Goal: Task Accomplishment & Management: Manage account settings

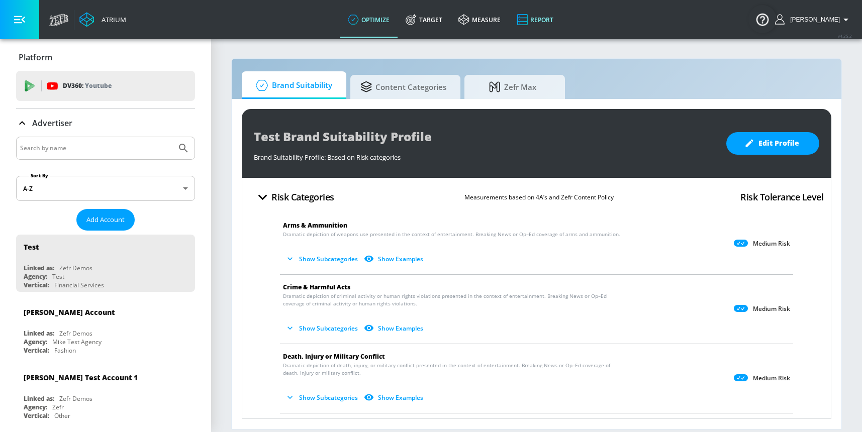
drag, startPoint x: 440, startPoint y: 24, endPoint x: 523, endPoint y: 2, distance: 85.2
click at [440, 23] on link "Target" at bounding box center [424, 20] width 53 height 36
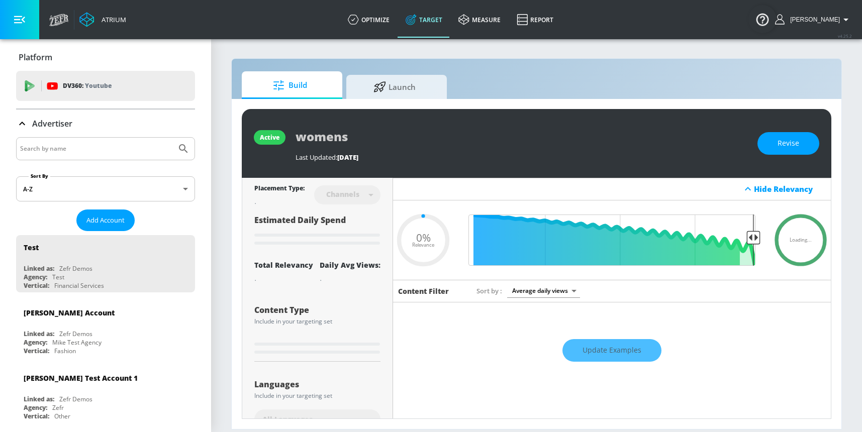
type input "0.6"
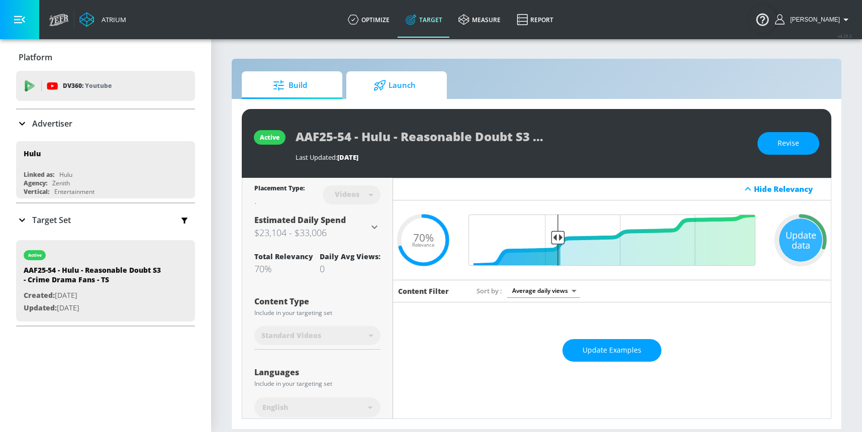
click at [378, 86] on icon at bounding box center [380, 85] width 13 height 11
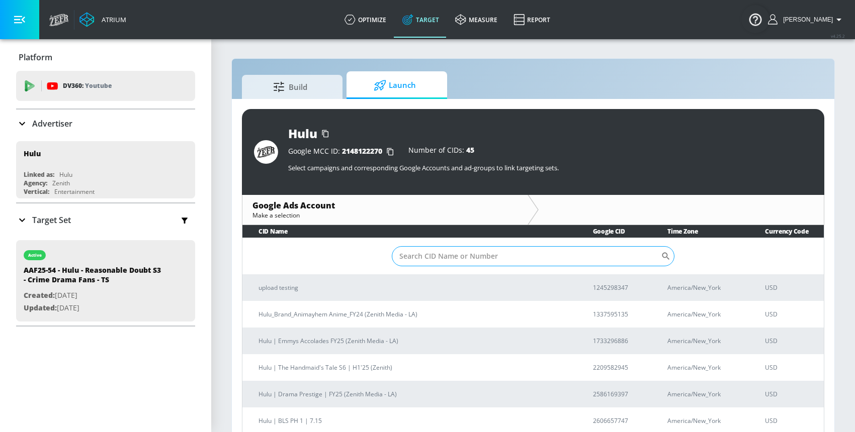
click at [430, 256] on input "Sort By" at bounding box center [526, 256] width 269 height 20
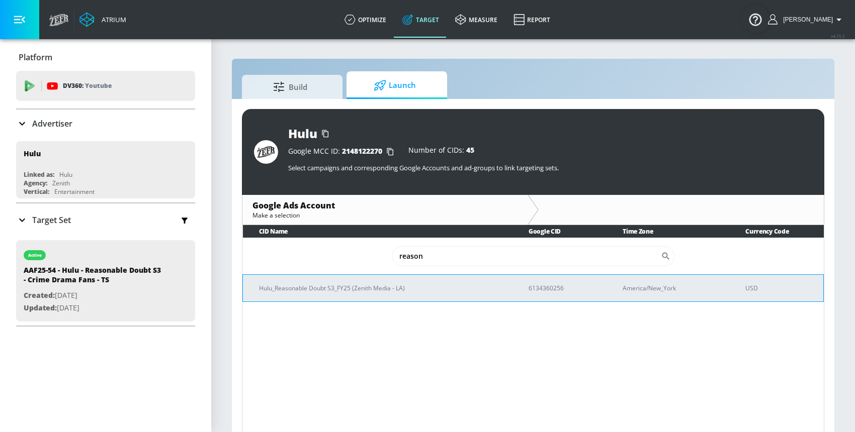
type input "reason"
click at [388, 287] on p "Hulu_Reasonable Doubt S3_FY25 (Zenith Media - LA)" at bounding box center [381, 288] width 245 height 11
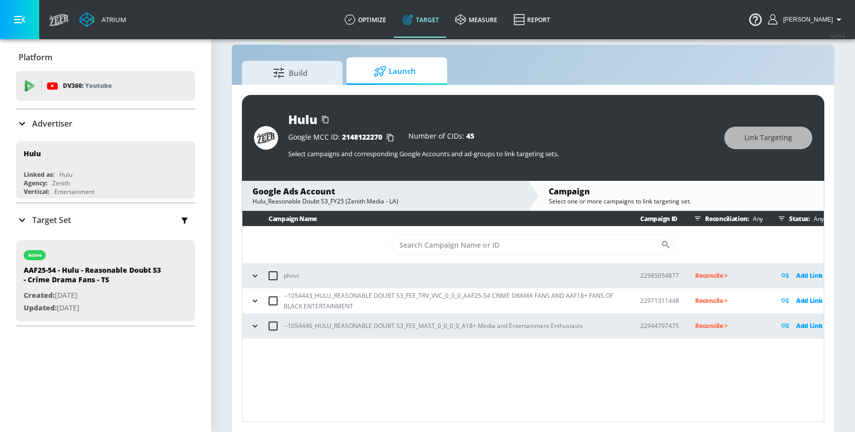
scroll to position [15, 0]
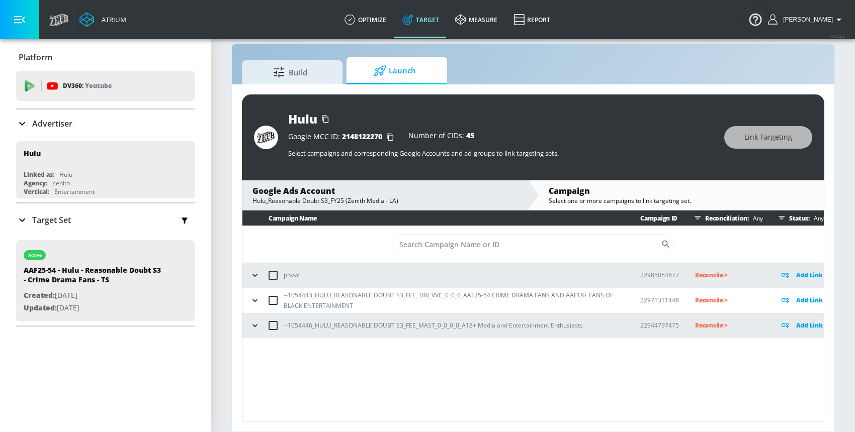
click at [332, 381] on div "Campaign Name Campaign ID Reconciliation: Any Status: Any ​ phvvc 22985054877 R…" at bounding box center [533, 316] width 582 height 211
click at [257, 300] on icon "button" at bounding box center [255, 301] width 10 height 10
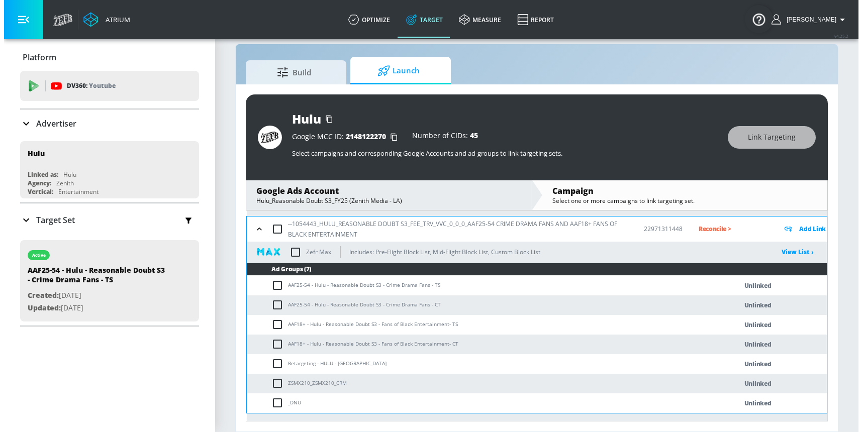
scroll to position [72, 0]
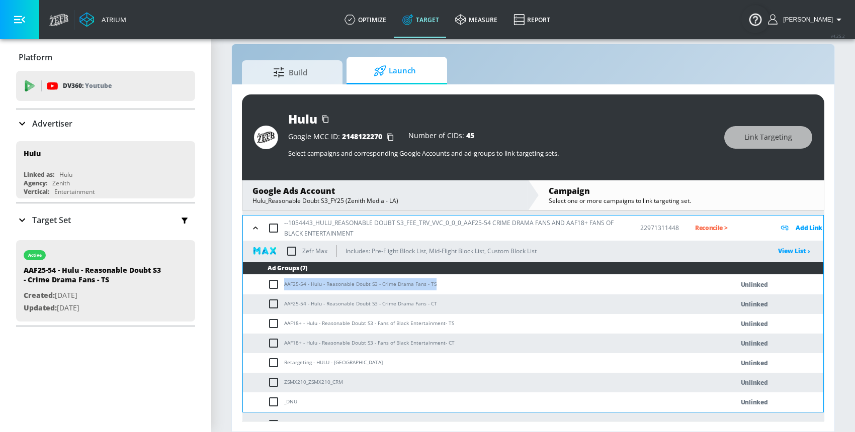
drag, startPoint x: 285, startPoint y: 284, endPoint x: 433, endPoint y: 283, distance: 148.3
click at [433, 283] on td "AAF25-54 - Hulu - Reasonable Doubt S3 - Crime Drama Fans - TS" at bounding box center [478, 285] width 470 height 20
copy td "AAF25-54 - Hulu - Reasonable Doubt S3 - Crime Drama Fans - TS"
click at [274, 282] on input "checkbox" at bounding box center [275, 285] width 17 height 12
checkbox input "true"
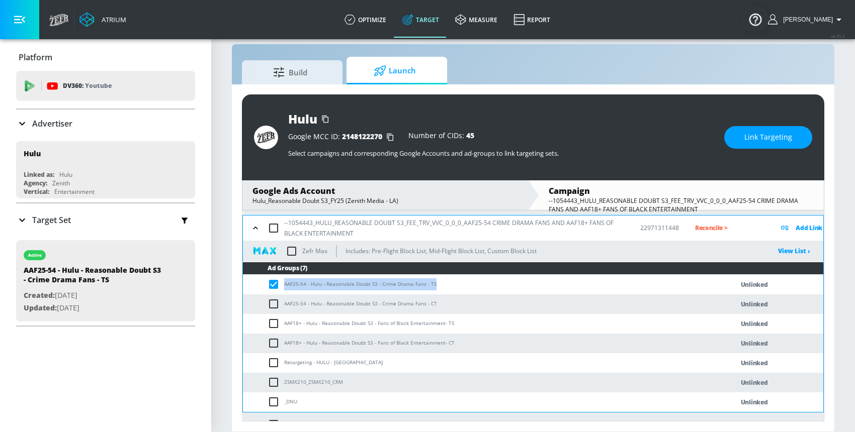
click at [752, 137] on span "Link Targeting" at bounding box center [768, 137] width 48 height 13
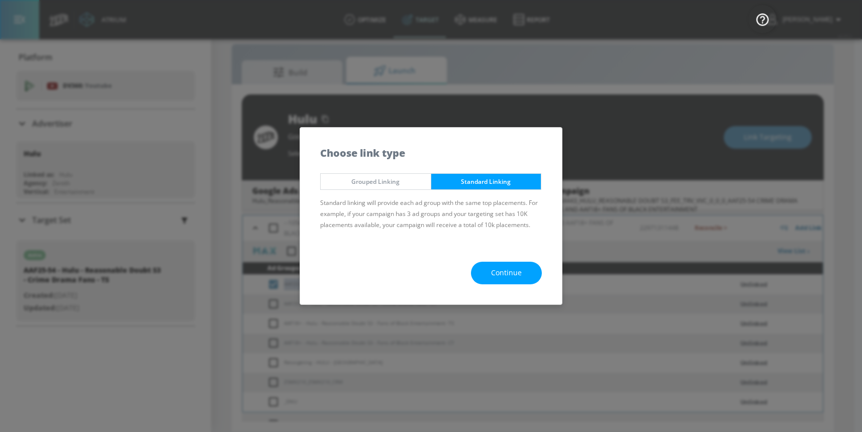
click at [494, 273] on span "Continue" at bounding box center [506, 273] width 31 height 13
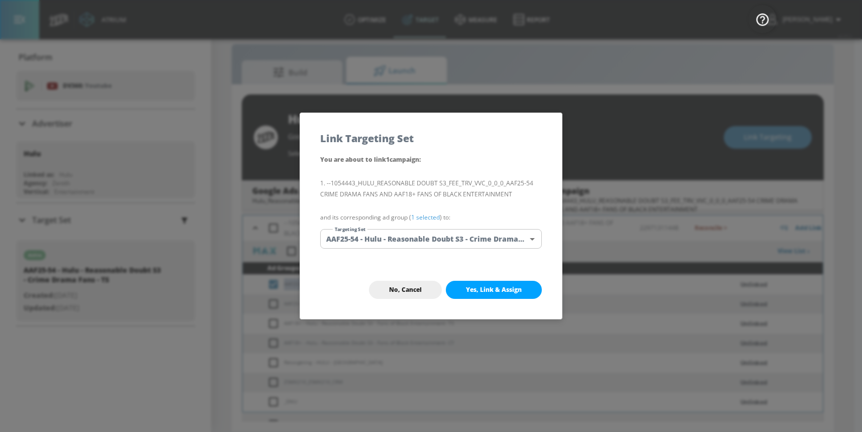
click at [398, 238] on body "Atrium optimize Target measure Report optimize Target measure Report v 4.25.2 […" at bounding box center [431, 208] width 862 height 447
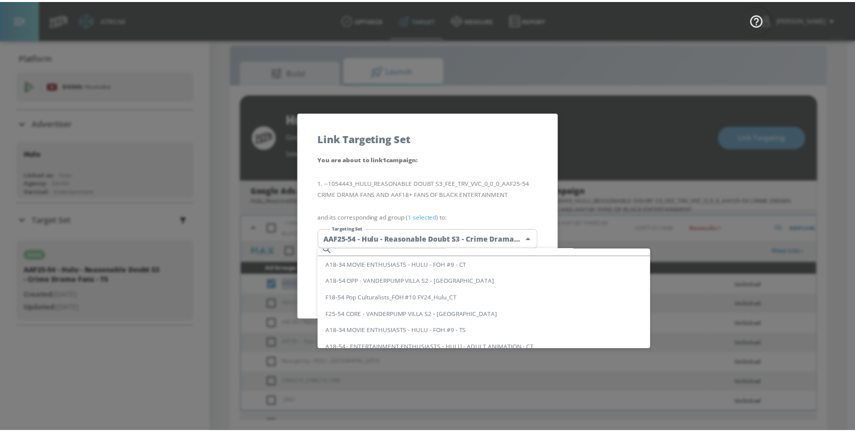
scroll to position [0, 0]
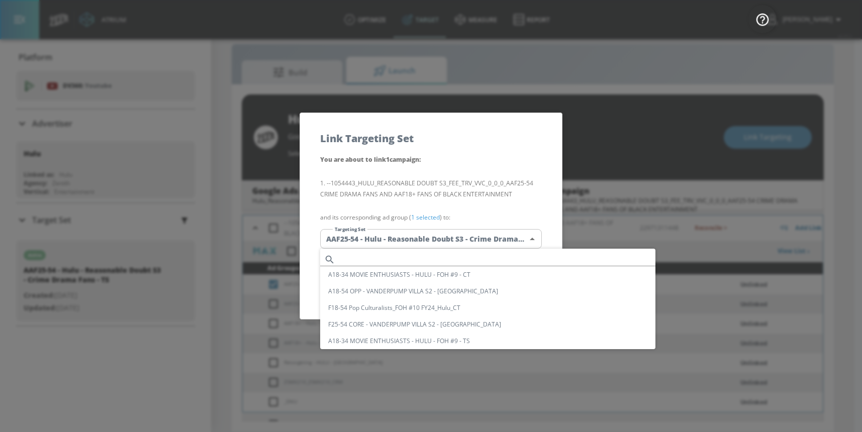
click at [363, 254] on input "text" at bounding box center [497, 260] width 316 height 14
paste input "AAF25-54 - Hulu - Reasonable Doubt S3 - Crime Drama Fans - TS"
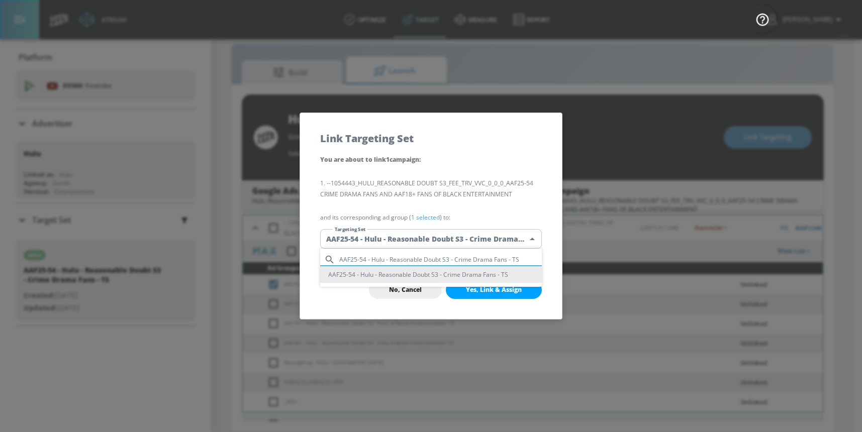
type input "AAF25-54 - Hulu - Reasonable Doubt S3 - Crime Drama Fans - TS"
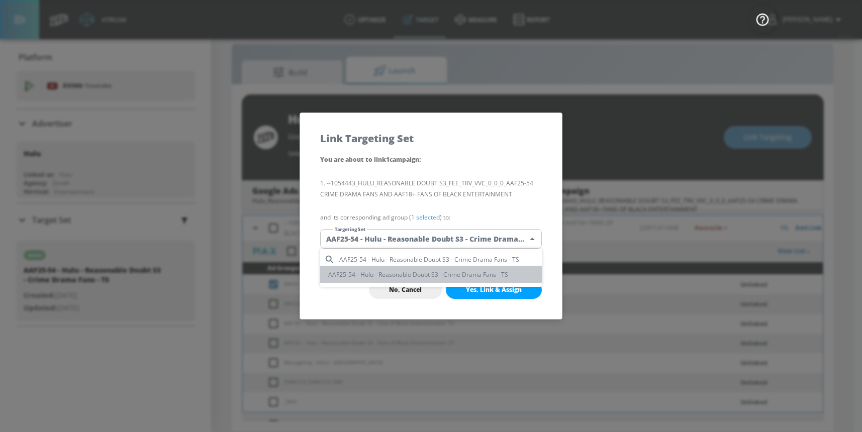
click at [371, 274] on li "AAF25-54 - Hulu - Reasonable Doubt S3 - Crime Drama Fans - TS" at bounding box center [431, 274] width 222 height 17
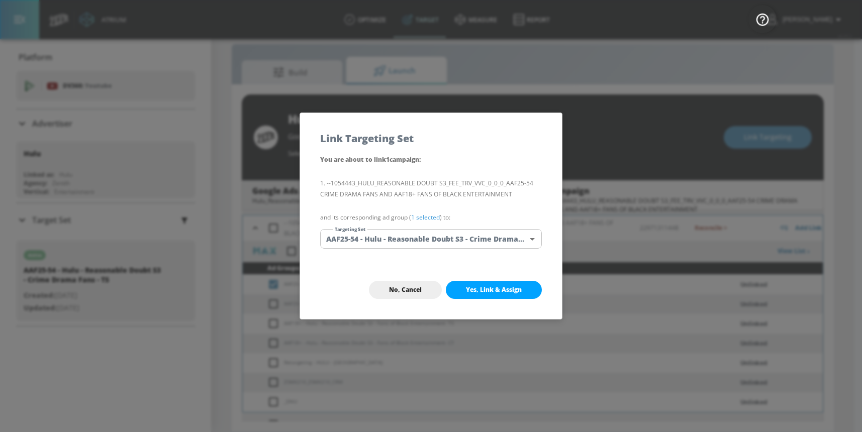
click at [330, 280] on div "No, Cancel Yes, Link & Assign" at bounding box center [431, 290] width 262 height 58
click at [465, 288] on button "Yes, Link & Assign" at bounding box center [494, 290] width 96 height 18
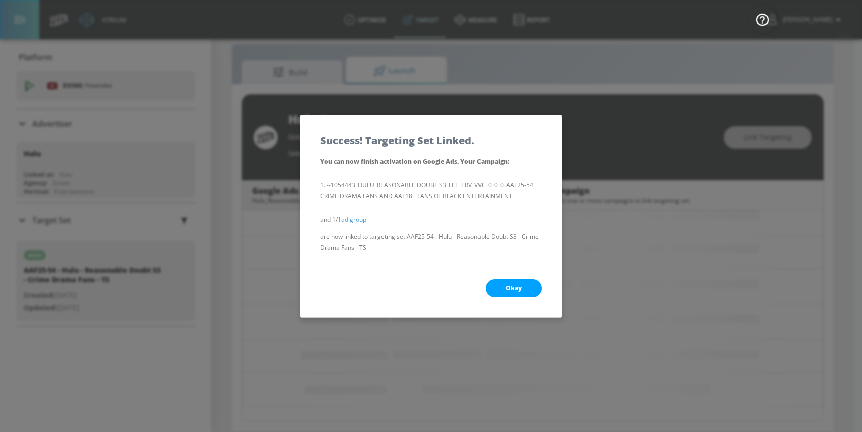
click at [499, 288] on button "Okay" at bounding box center [514, 289] width 56 height 18
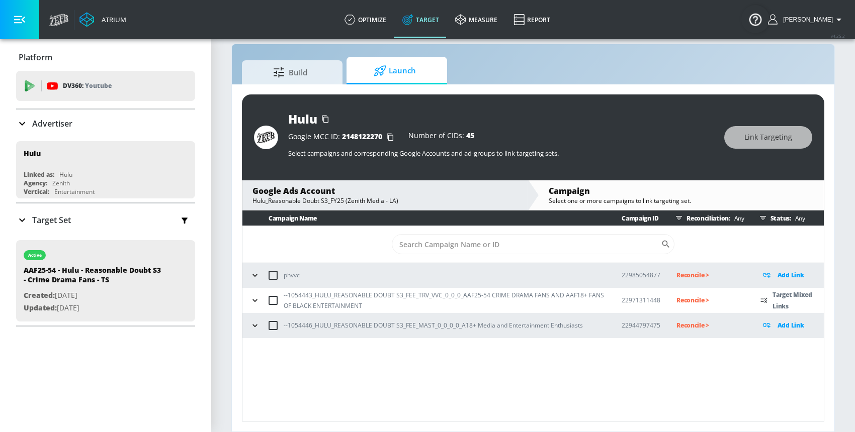
click at [255, 301] on icon "button" at bounding box center [254, 300] width 5 height 3
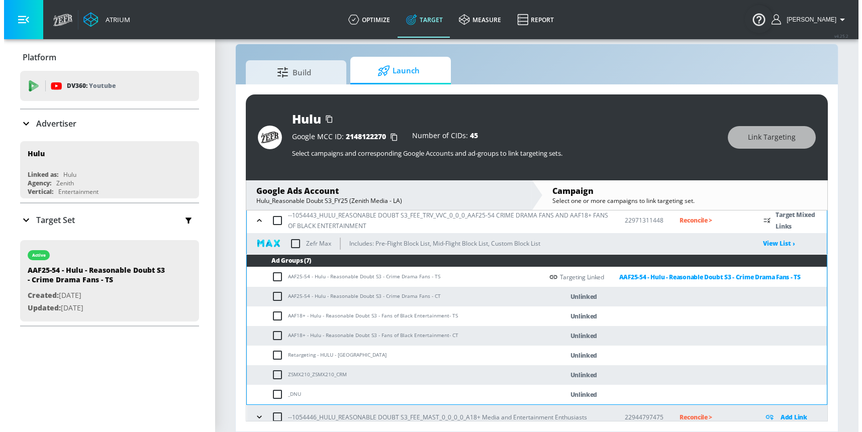
scroll to position [83, 0]
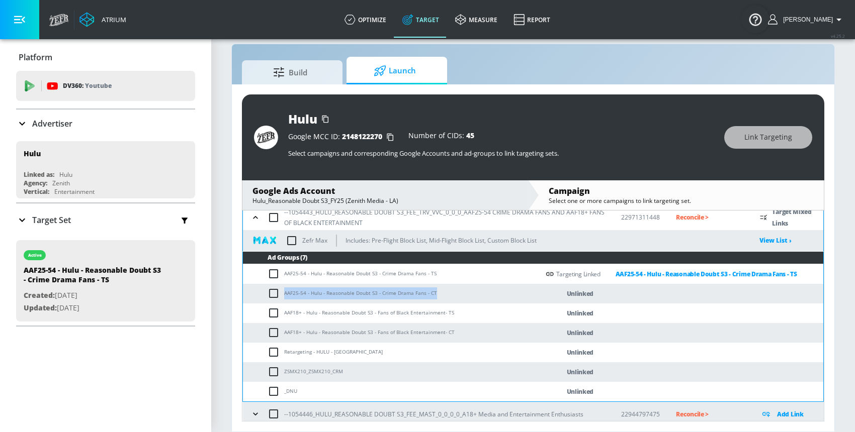
drag, startPoint x: 284, startPoint y: 294, endPoint x: 432, endPoint y: 295, distance: 148.3
click at [432, 295] on td "AAF25-54 - Hulu - Reasonable Doubt S3 - Crime Drama Fans - CT" at bounding box center [391, 294] width 296 height 20
copy td "AAF25-54 - Hulu - Reasonable Doubt S3 - Crime Drama Fans - CT"
click at [274, 295] on input "checkbox" at bounding box center [275, 294] width 17 height 12
checkbox input "true"
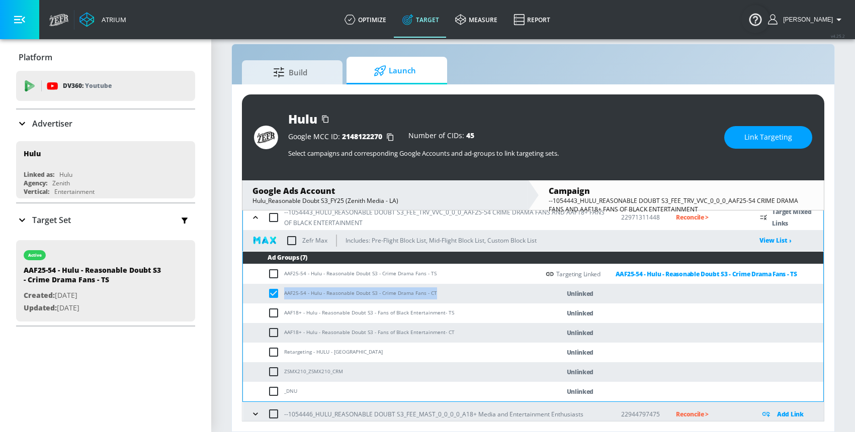
click at [783, 130] on button "Link Targeting" at bounding box center [768, 137] width 88 height 23
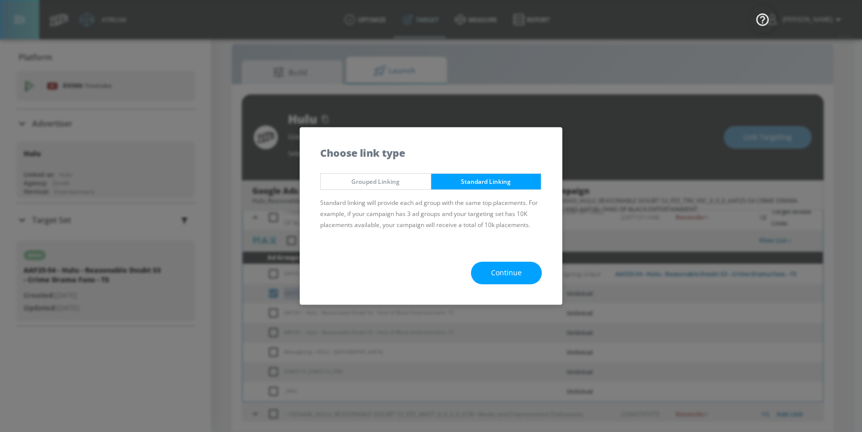
click at [517, 275] on span "Continue" at bounding box center [506, 273] width 31 height 13
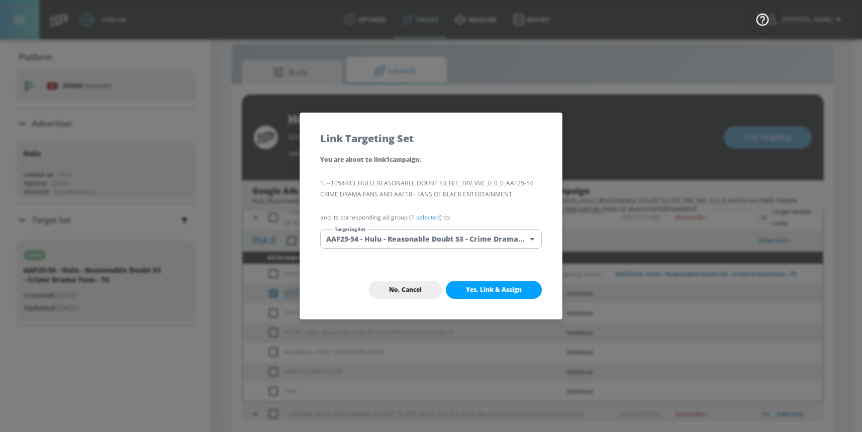
click at [414, 233] on body "Atrium optimize Target measure Report optimize Target measure Report v 4.25.2 […" at bounding box center [431, 208] width 862 height 447
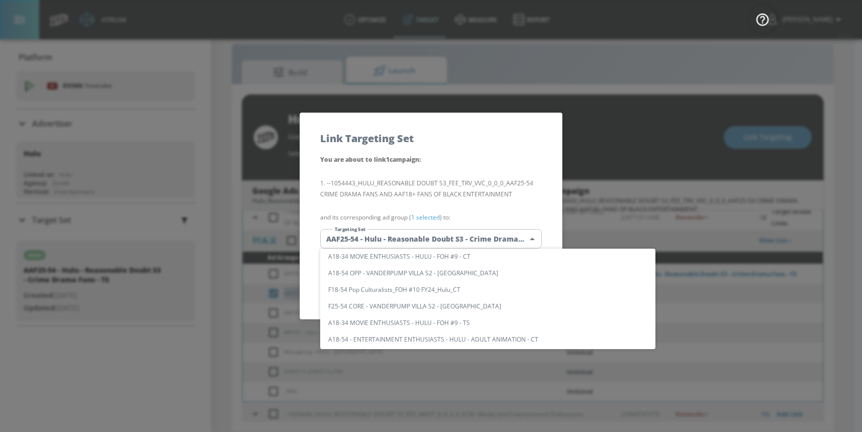
scroll to position [0, 0]
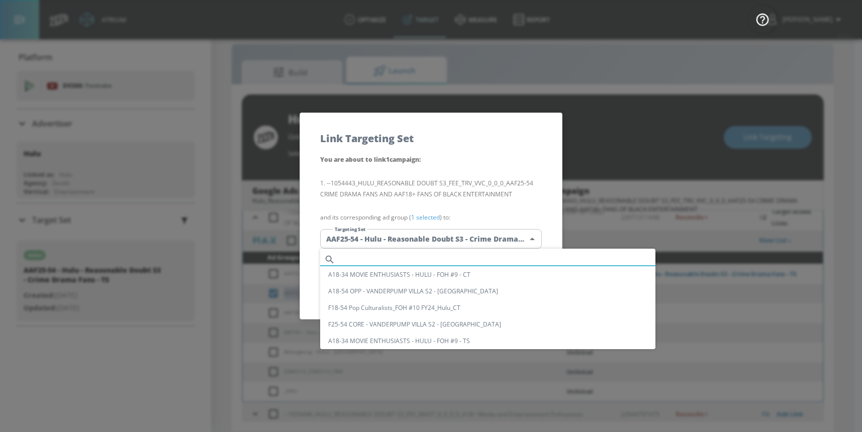
click at [406, 257] on input "text" at bounding box center [497, 260] width 316 height 14
paste input "AAF25-54 - Hulu - Reasonable Doubt S3 - Crime Drama Fans - CT"
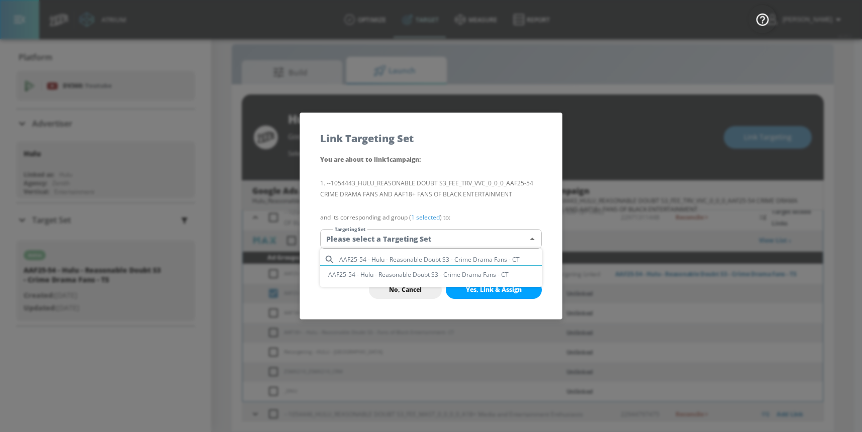
type input "AAF25-54 - Hulu - Reasonable Doubt S3 - Crime Drama Fans - CT"
click at [409, 276] on li "AAF25-54 - Hulu - Reasonable Doubt S3 - Crime Drama Fans - CT" at bounding box center [431, 274] width 222 height 17
type input "f785de46-1a60-4e3b-b87c-aff4c61ae268"
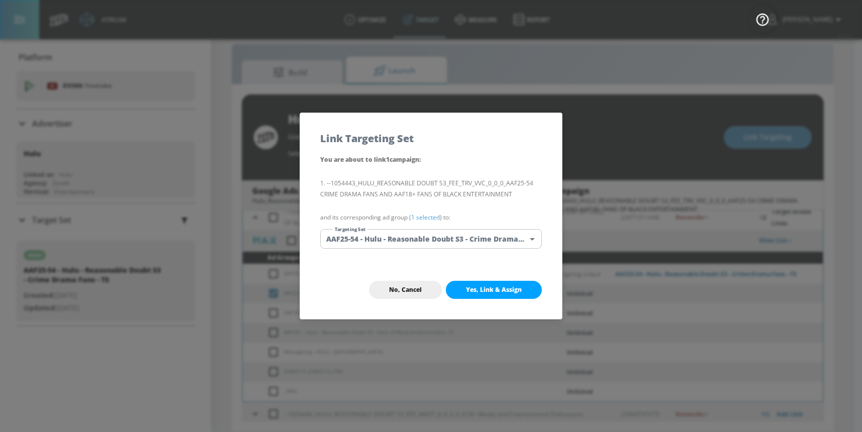
click at [431, 258] on div "You are about to link 1 campaign : --1054443_HULU_REASONABLE DOUBT S3_FEE_TRV_V…" at bounding box center [431, 207] width 262 height 107
click at [468, 290] on span "Yes, Link & Assign" at bounding box center [494, 290] width 56 height 8
checkbox input "false"
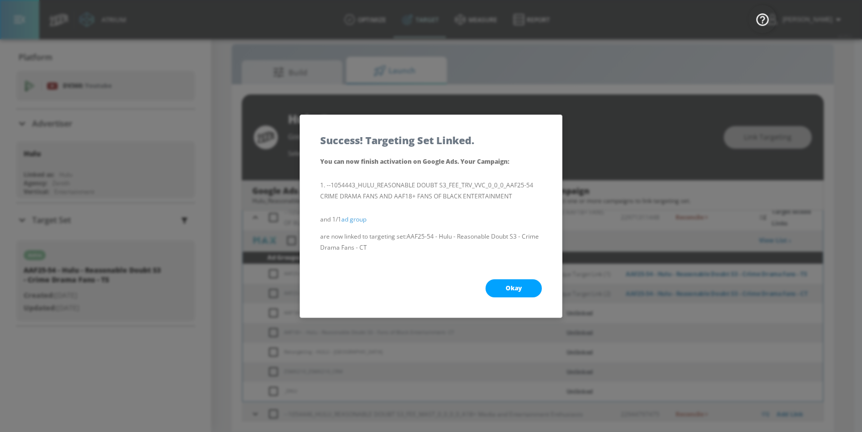
click at [491, 287] on button "Okay" at bounding box center [514, 289] width 56 height 18
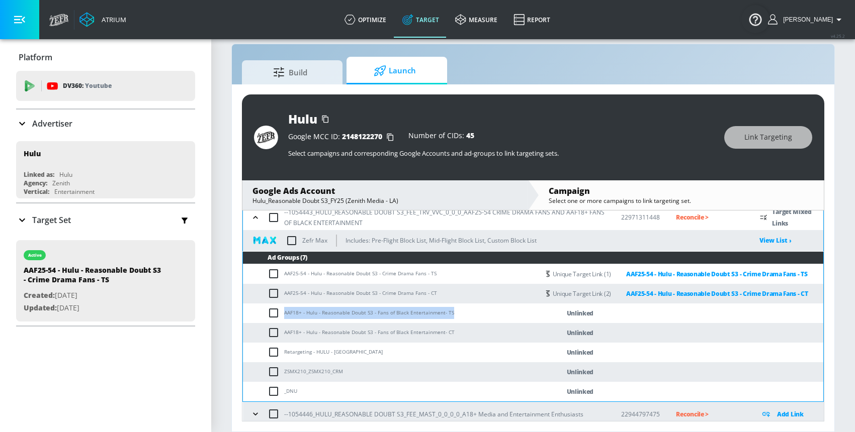
drag, startPoint x: 285, startPoint y: 314, endPoint x: 450, endPoint y: 314, distance: 165.4
click at [450, 314] on td "AAF18+ - Hulu - Reasonable Doubt S3 - Fans of Black Entertainment- TS" at bounding box center [391, 314] width 296 height 20
copy td "AAF18+ - Hulu - Reasonable Doubt S3 - Fans of Black Entertainment- TS"
click at [272, 312] on input "checkbox" at bounding box center [275, 313] width 17 height 12
checkbox input "true"
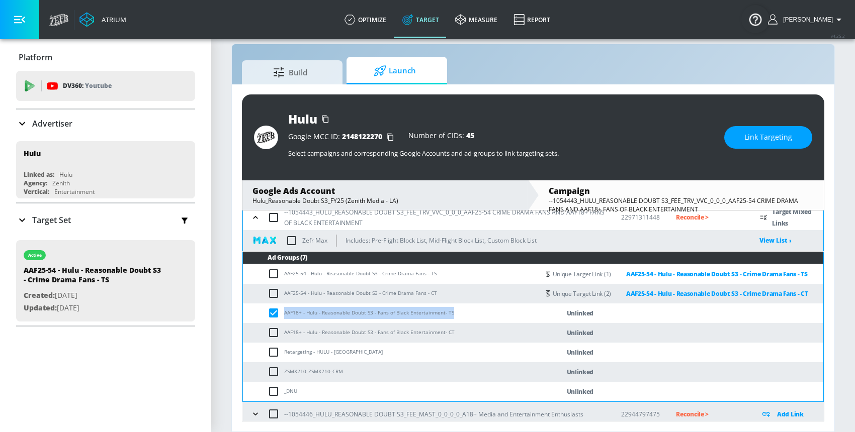
click at [768, 134] on span "Link Targeting" at bounding box center [768, 137] width 48 height 13
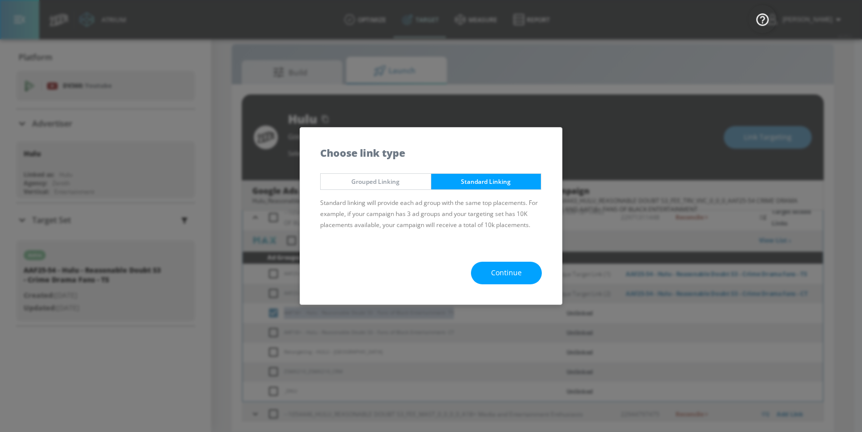
click at [488, 269] on button "Continue" at bounding box center [506, 273] width 71 height 23
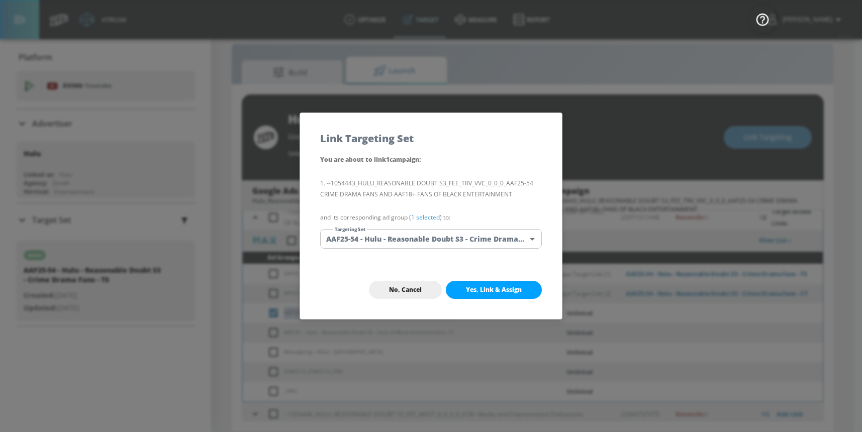
click at [408, 238] on body "Atrium optimize Target measure Report optimize Target measure Report v 4.25.2 […" at bounding box center [431, 208] width 862 height 447
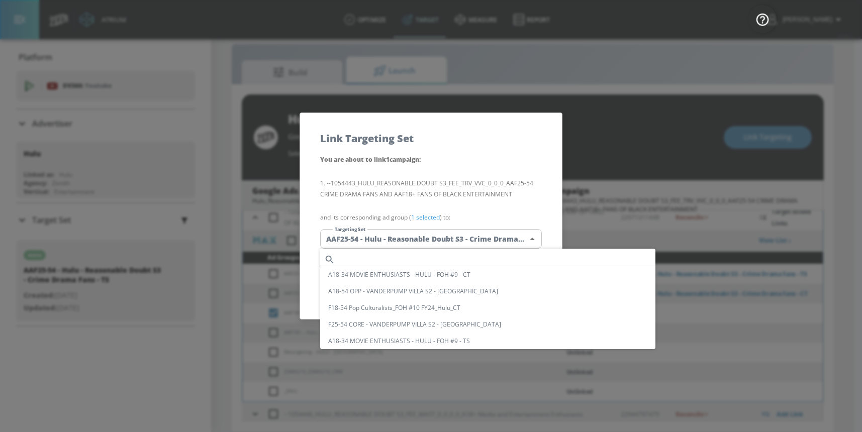
click at [409, 257] on input "text" at bounding box center [497, 260] width 316 height 14
paste input "AAF18+ - Hulu - Reasonable Doubt S3 - Fans of Black Entertainment- TS"
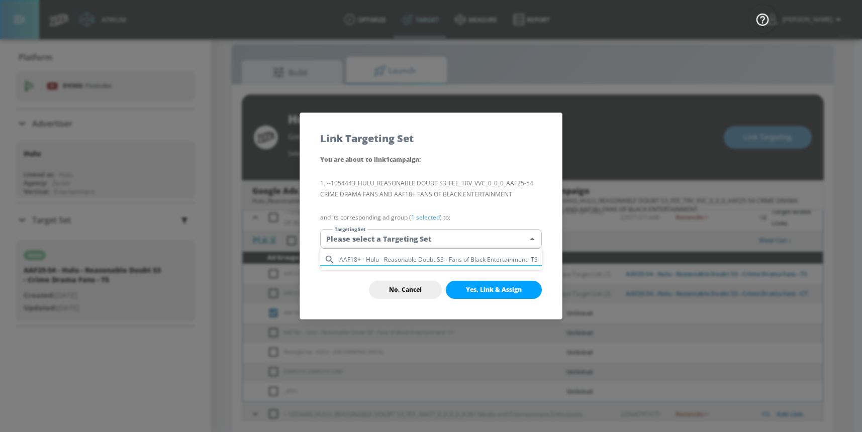
click at [412, 260] on input "AAF18+ - Hulu - Reasonable Doubt S3 - Fans of Black Entertainment- TS" at bounding box center [440, 260] width 203 height 14
drag, startPoint x: 537, startPoint y: 258, endPoint x: 547, endPoint y: 232, distance: 28.3
click at [537, 258] on input "AAF18+ - Hulu - Reasonable Doubt S3 - Fans of Black Entertainment- TS" at bounding box center [440, 260] width 203 height 14
type input "AAF18+ - Hulu - Reasonable Doubt S3 - Fans of Black Entertainment"
click at [459, 239] on div at bounding box center [431, 216] width 862 height 432
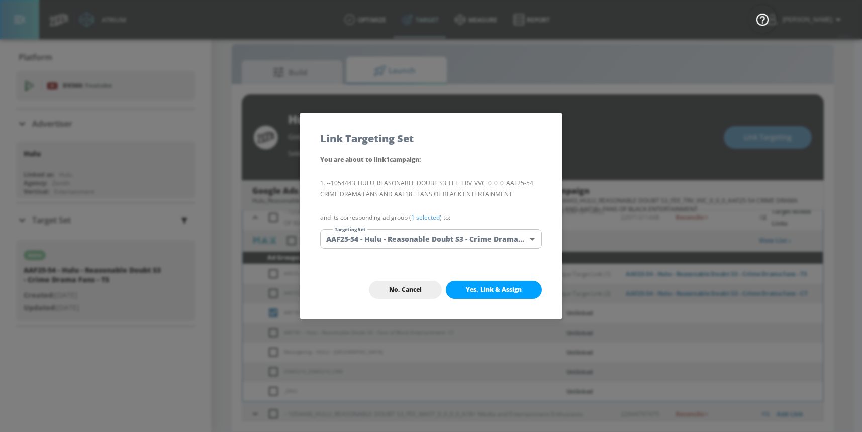
click at [452, 239] on body "Atrium optimize Target measure Report optimize Target measure Report v 4.25.2 […" at bounding box center [431, 208] width 862 height 447
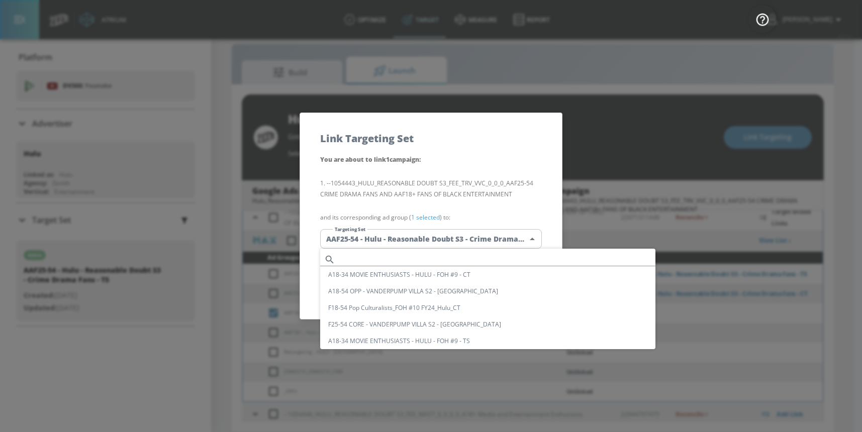
click at [408, 255] on input "text" at bounding box center [497, 260] width 316 height 14
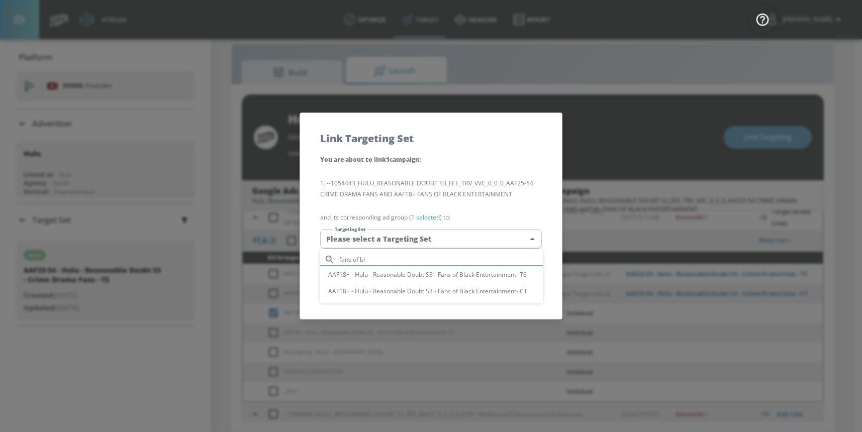
type input "fans of bl"
click at [641, 143] on div at bounding box center [431, 216] width 862 height 432
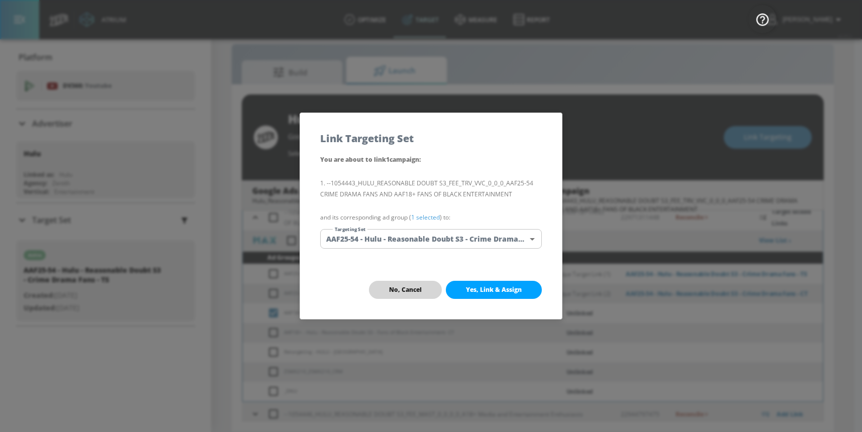
click at [391, 289] on span "No, Cancel" at bounding box center [405, 290] width 33 height 8
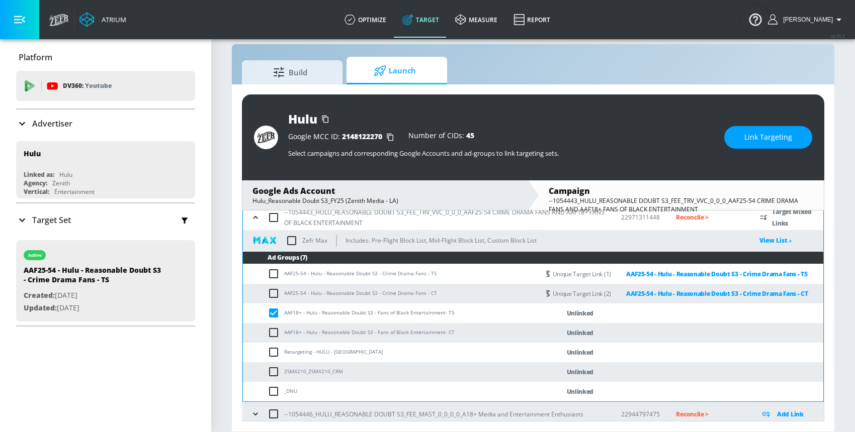
click at [748, 136] on span "Link Targeting" at bounding box center [768, 137] width 48 height 13
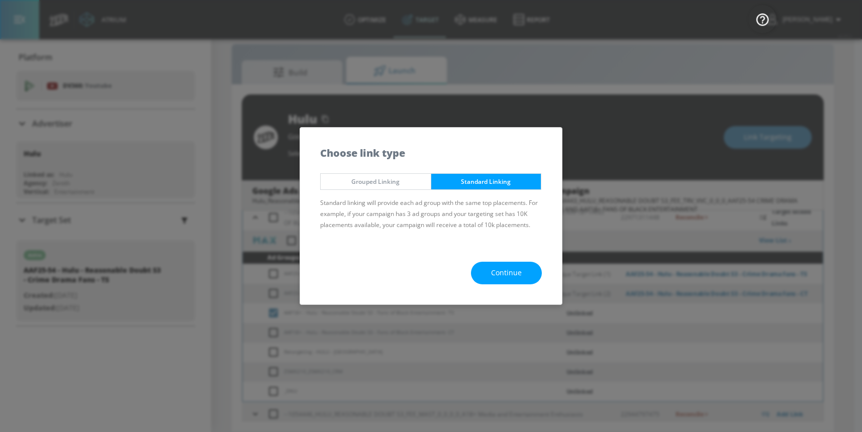
click at [494, 277] on span "Continue" at bounding box center [506, 273] width 31 height 13
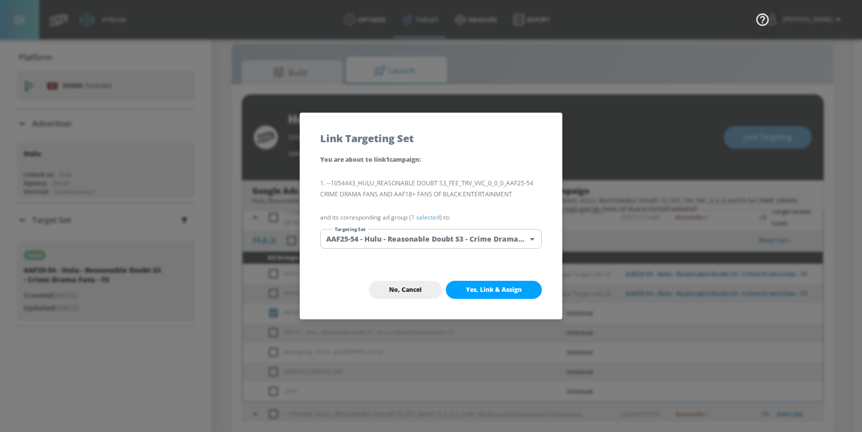
click at [426, 239] on body "Atrium optimize Target measure Report optimize Target measure Report v 4.25.2 […" at bounding box center [431, 208] width 862 height 447
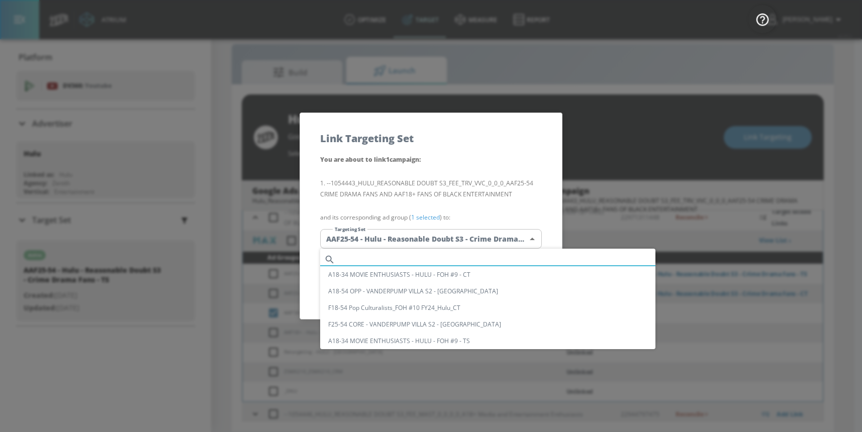
click at [403, 259] on input "text" at bounding box center [497, 260] width 316 height 14
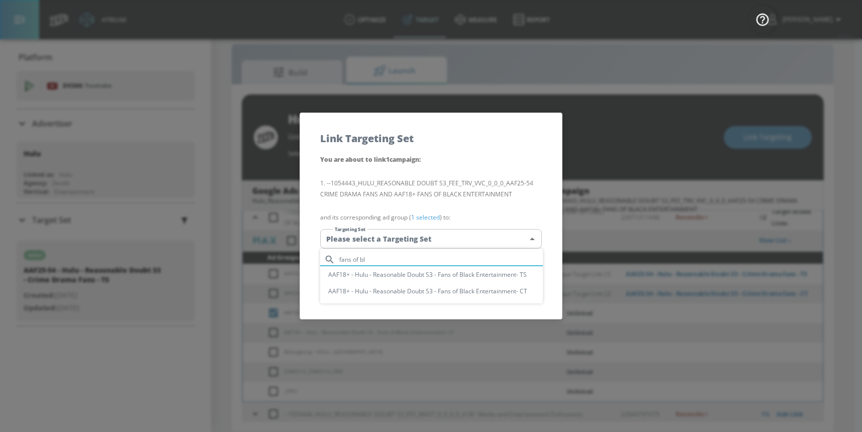
type input "fans of bl"
click at [406, 274] on li "AAF18+ - Hulu - Reasonable Doubt S3 - Fans of Black Entertainment- TS" at bounding box center [431, 274] width 223 height 17
type input "3f77b072-57f9-4e1b-854e-604e8fcf8543"
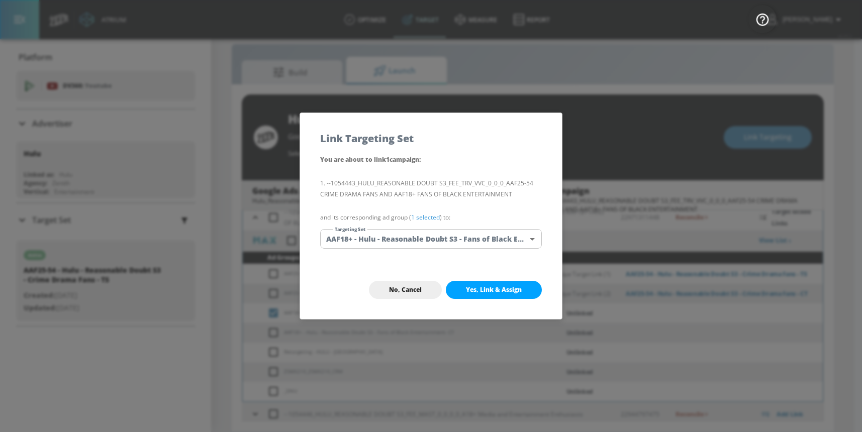
click at [473, 287] on span "Yes, Link & Assign" at bounding box center [494, 290] width 56 height 8
checkbox input "false"
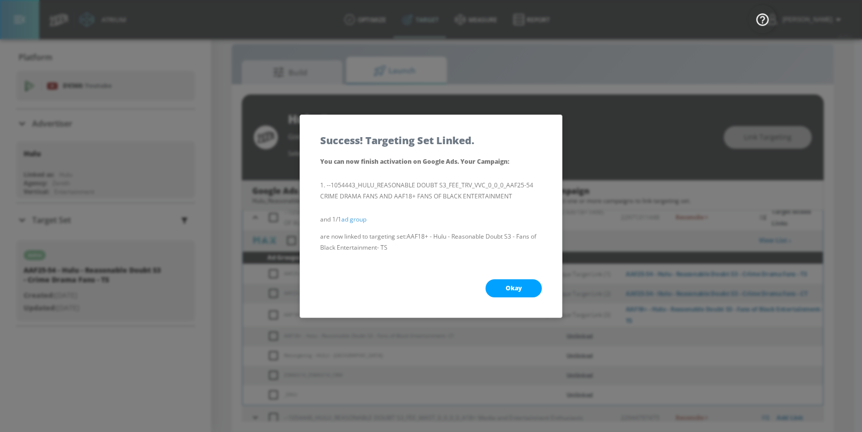
click at [503, 290] on button "Okay" at bounding box center [514, 289] width 56 height 18
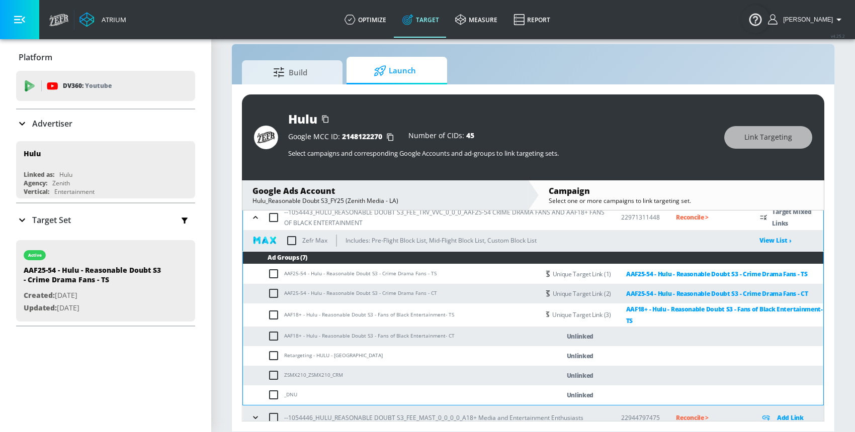
click at [270, 336] on input "checkbox" at bounding box center [275, 336] width 17 height 12
checkbox input "true"
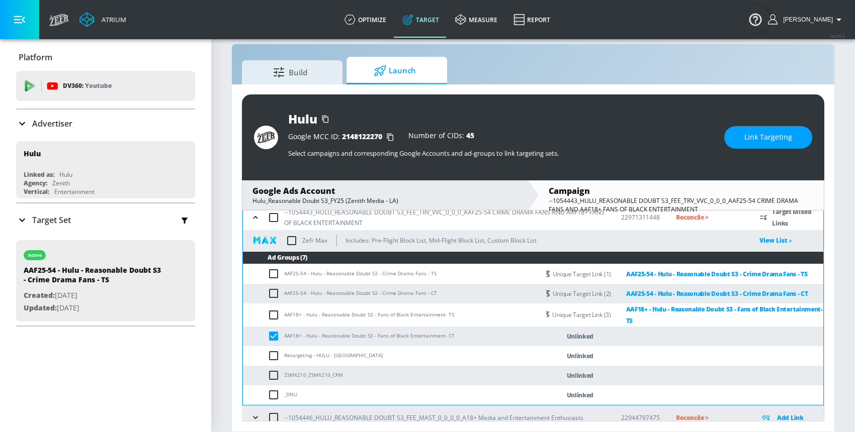
click at [748, 138] on span "Link Targeting" at bounding box center [768, 137] width 48 height 13
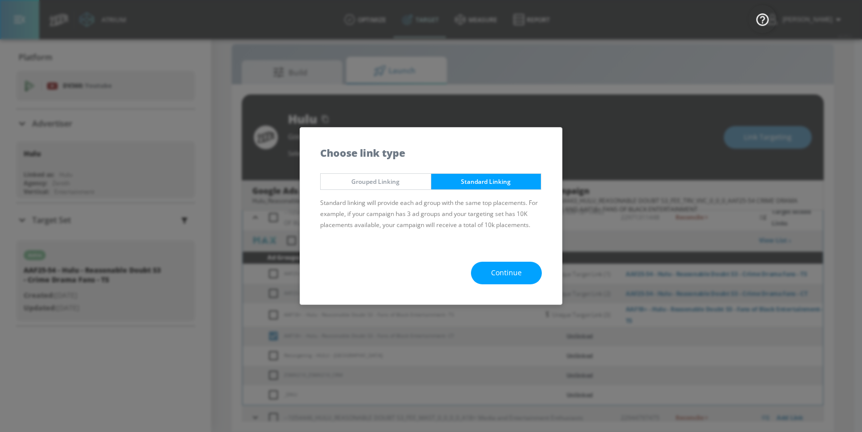
click at [485, 275] on button "Continue" at bounding box center [506, 273] width 71 height 23
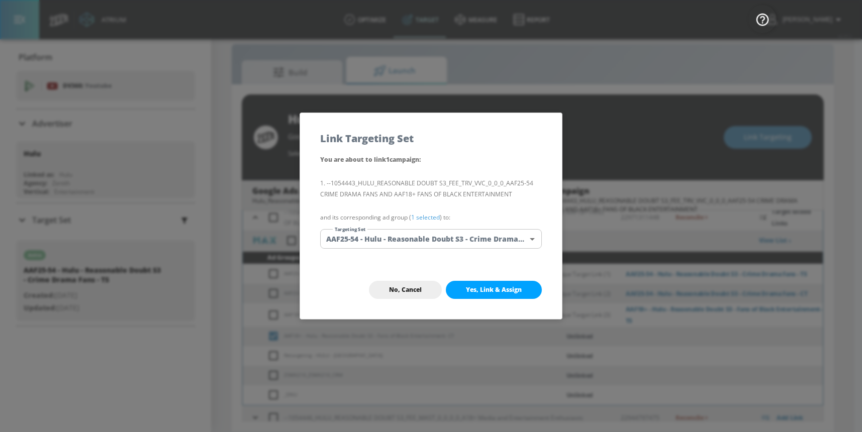
click at [458, 237] on body "Atrium optimize Target measure Report optimize Target measure Report v 4.25.2 […" at bounding box center [431, 208] width 862 height 447
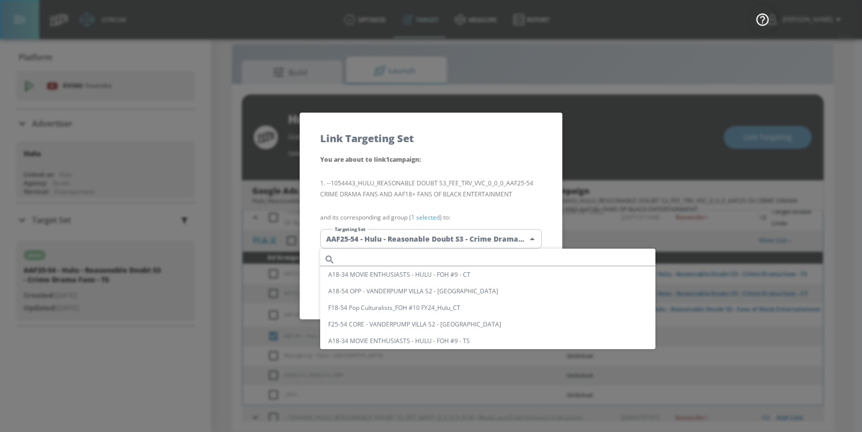
click at [428, 257] on input "text" at bounding box center [497, 260] width 316 height 14
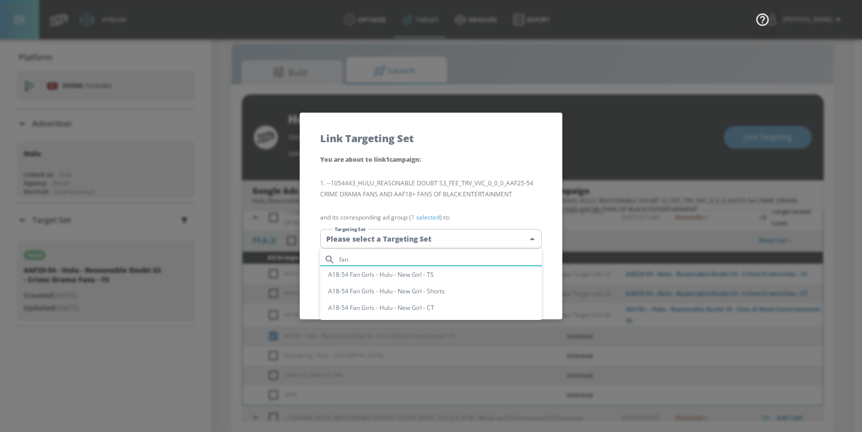
type input "fan"
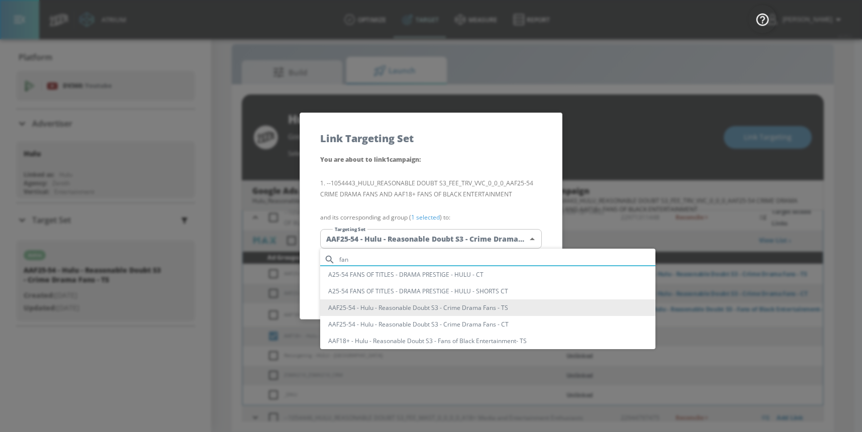
click at [421, 255] on input "fan" at bounding box center [497, 260] width 316 height 14
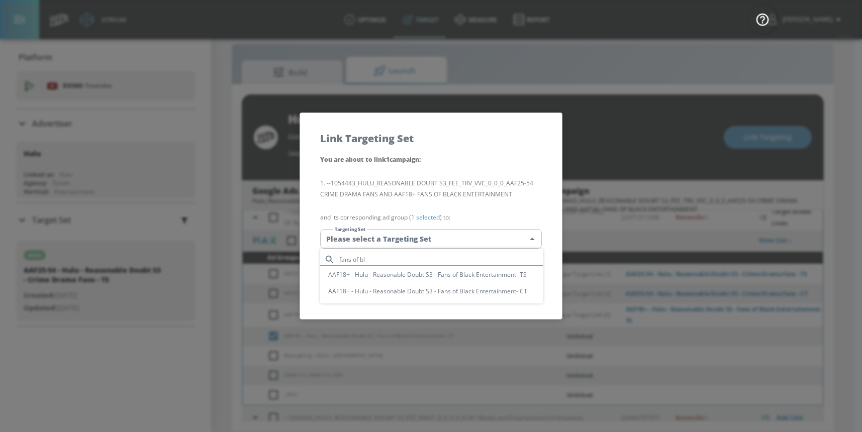
type input "fans of bl"
click at [441, 290] on li "AAF18+ - Hulu - Reasonable Doubt S3 - Fans of Black Entertainment- CT" at bounding box center [431, 291] width 223 height 17
type input "5d0234c0-69e7-44cf-a2f8-77e91d418d60"
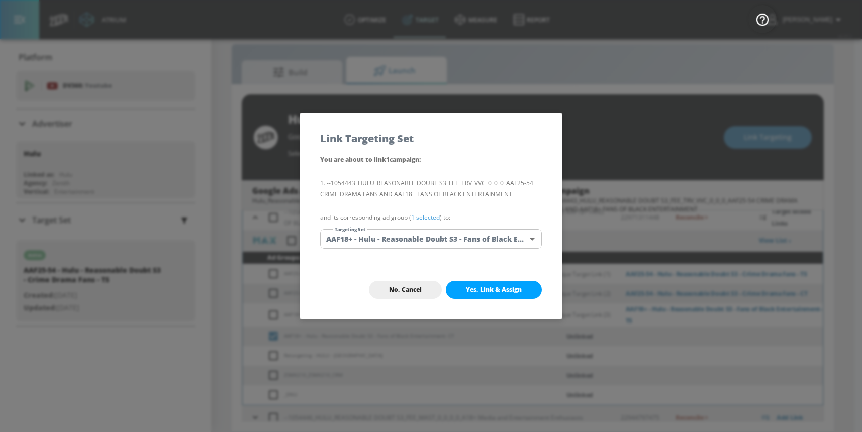
click at [484, 290] on span "Yes, Link & Assign" at bounding box center [494, 290] width 56 height 8
checkbox input "false"
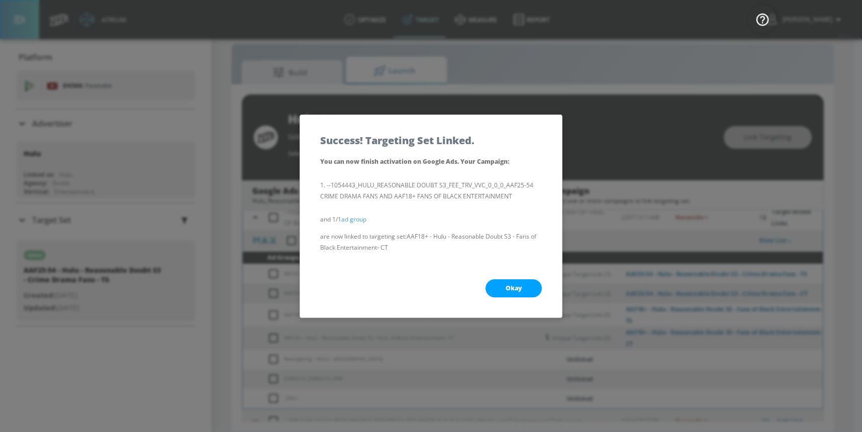
click at [490, 289] on button "Okay" at bounding box center [514, 289] width 56 height 18
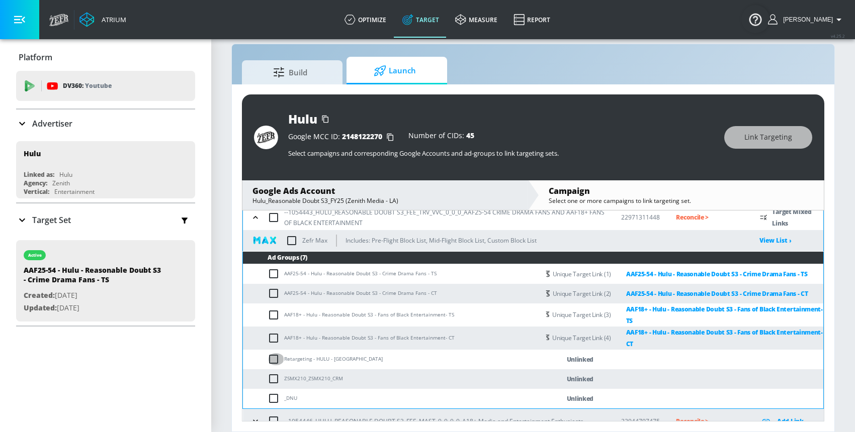
click at [275, 360] on input "checkbox" at bounding box center [275, 359] width 17 height 12
checkbox input "true"
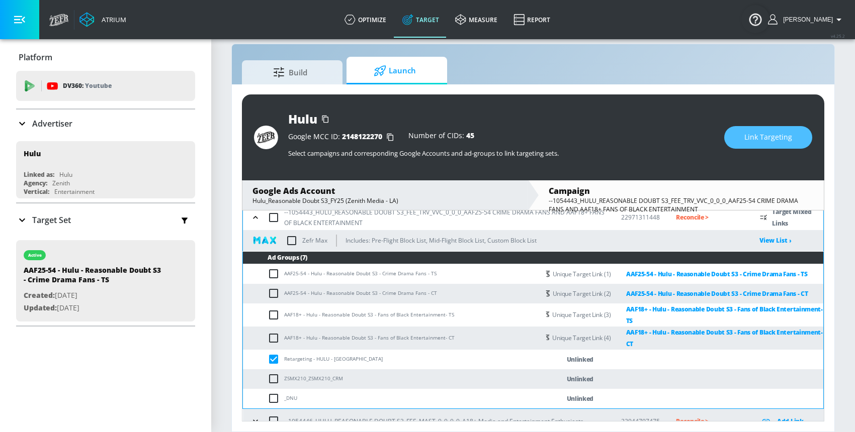
click at [748, 138] on span "Link Targeting" at bounding box center [768, 137] width 48 height 13
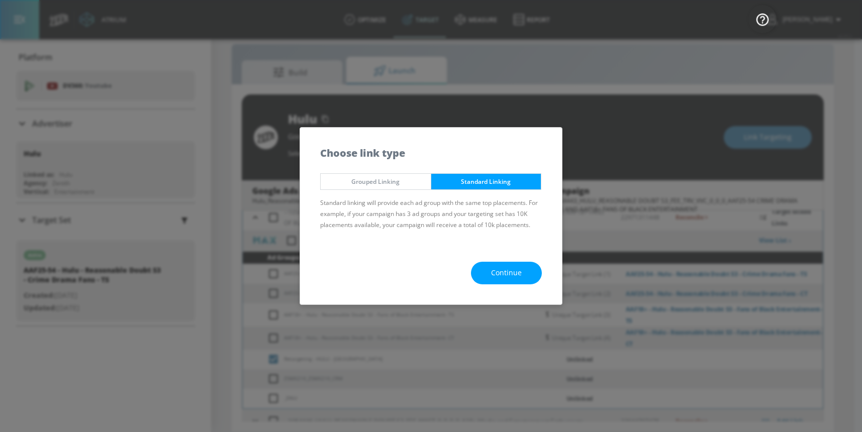
click at [490, 270] on button "Continue" at bounding box center [506, 273] width 71 height 23
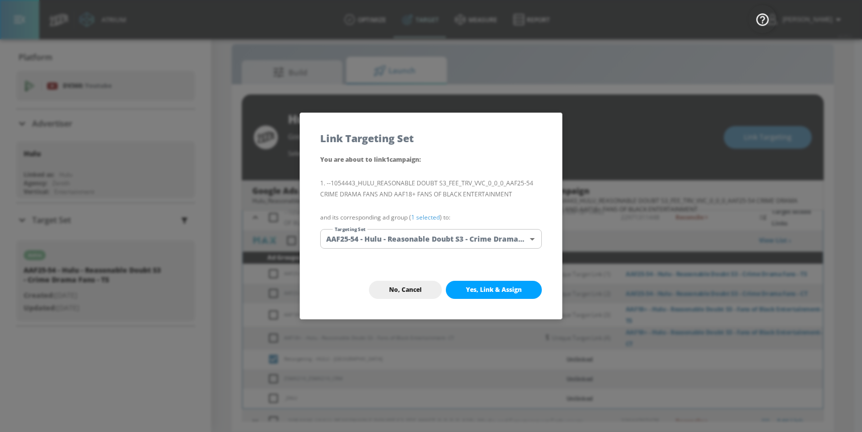
click at [401, 236] on body "Atrium optimize Target measure Report optimize Target measure Report v 4.25.2 […" at bounding box center [431, 208] width 862 height 447
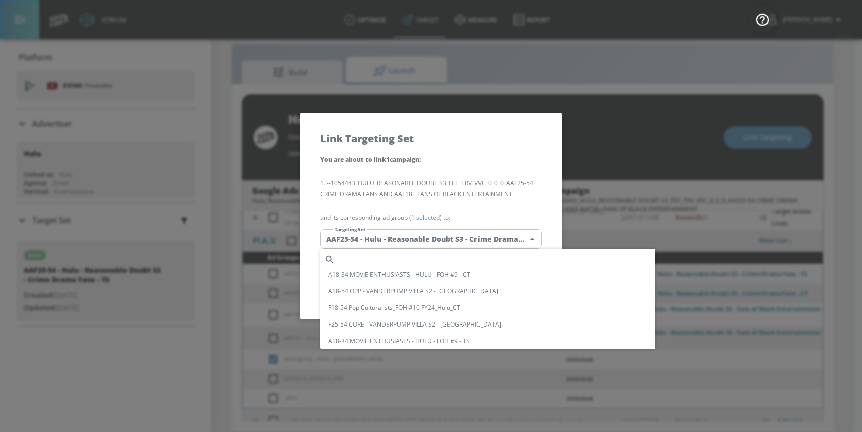
click at [379, 258] on input "text" at bounding box center [497, 260] width 316 height 14
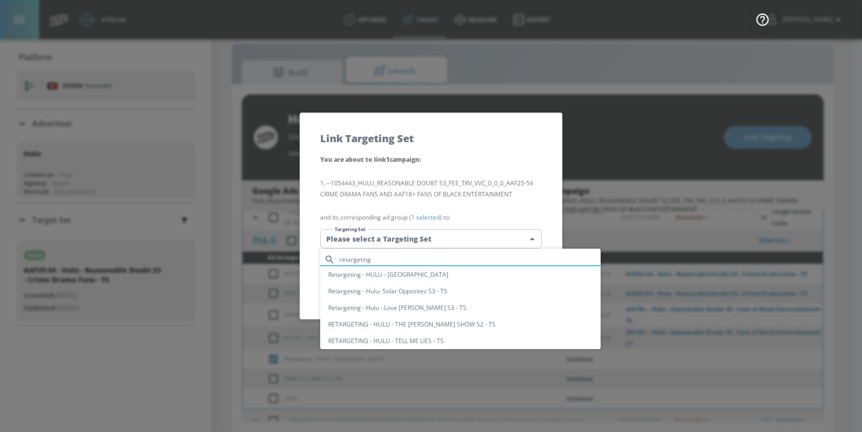
type input "retargeting"
click at [467, 171] on div at bounding box center [431, 216] width 862 height 432
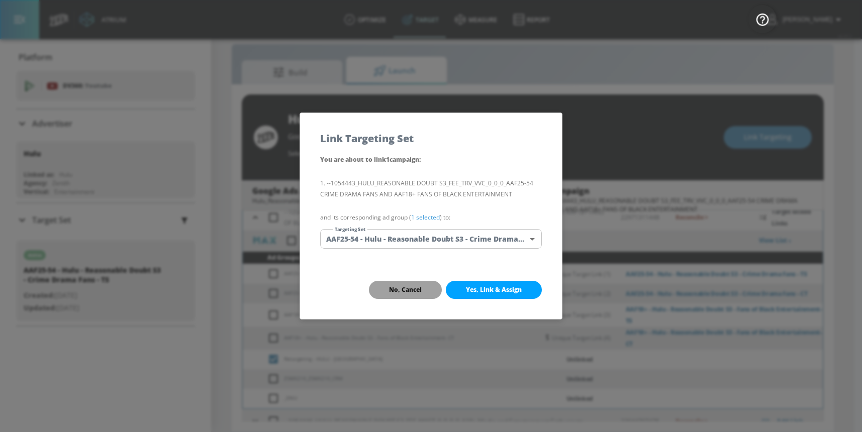
click at [423, 286] on button "No, Cancel" at bounding box center [405, 290] width 73 height 18
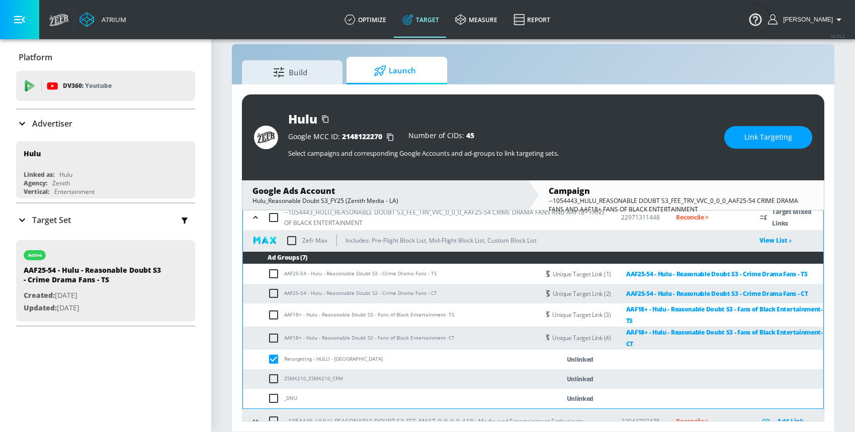
click at [766, 139] on span "Link Targeting" at bounding box center [768, 137] width 48 height 13
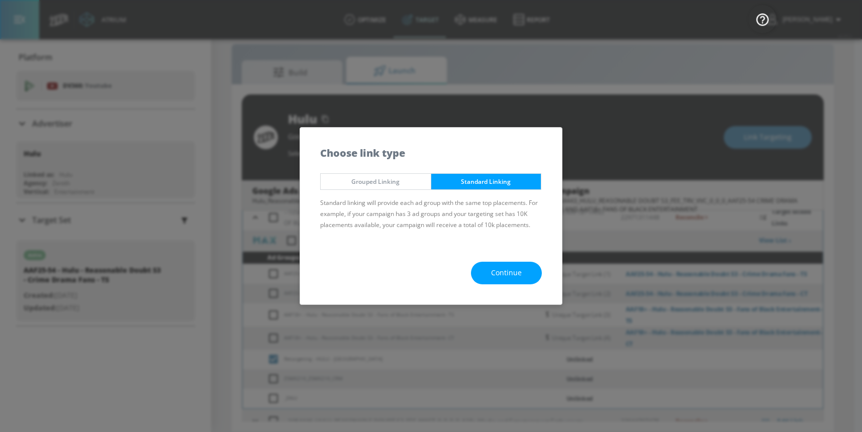
click at [520, 269] on span "Continue" at bounding box center [506, 273] width 31 height 13
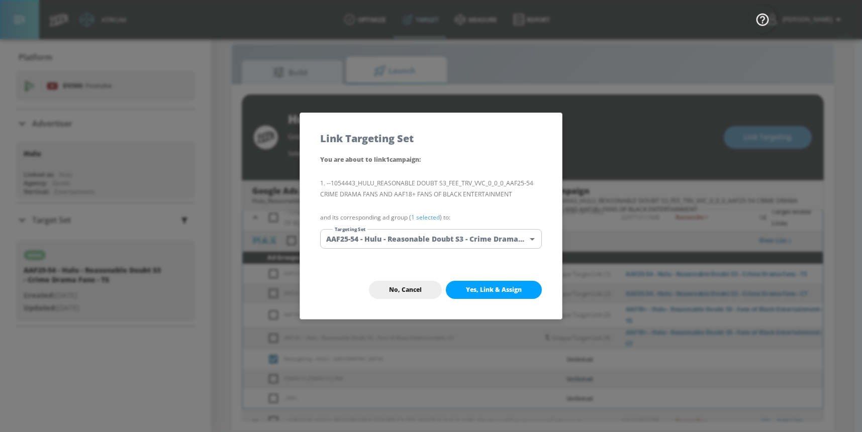
click at [417, 239] on body "Atrium optimize Target measure Report optimize Target measure Report v 4.25.2 […" at bounding box center [431, 208] width 862 height 447
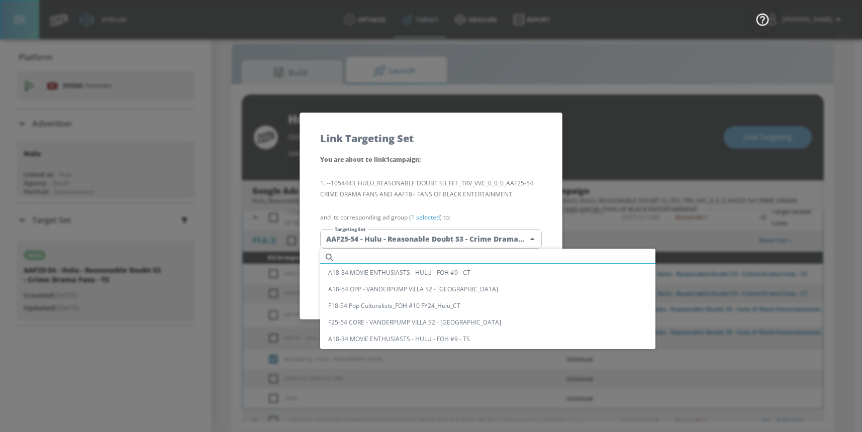
click at [367, 258] on input "text" at bounding box center [497, 258] width 316 height 14
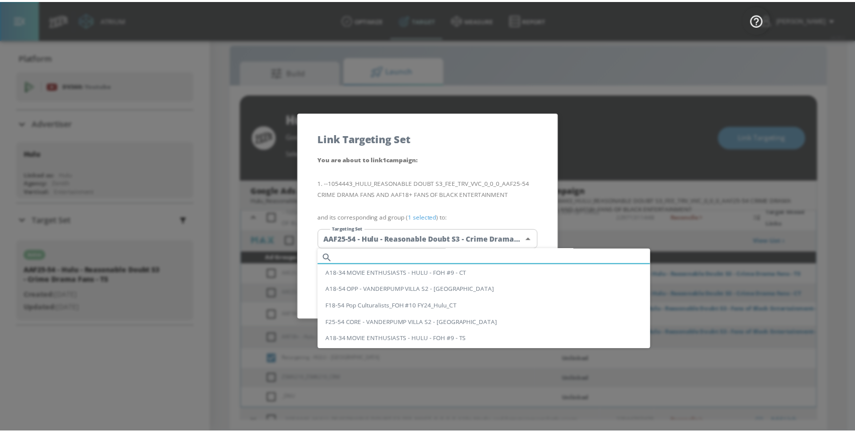
scroll to position [4, 0]
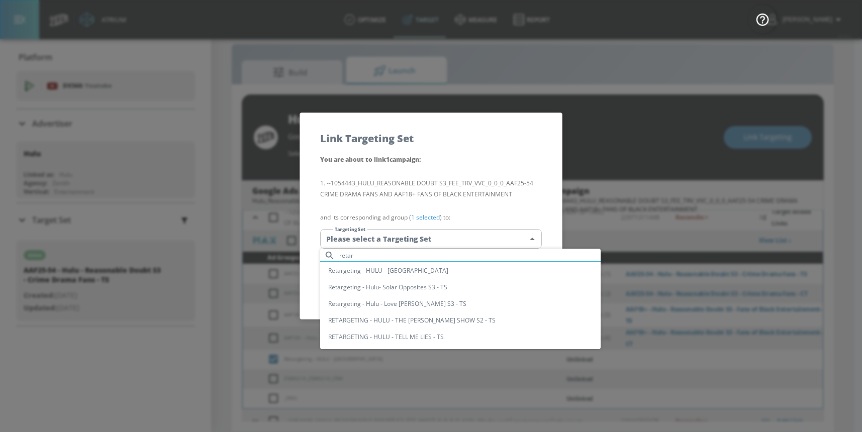
type input "retar"
click at [365, 267] on li "Retargeting - HULU - [GEOGRAPHIC_DATA]" at bounding box center [460, 270] width 281 height 17
type input "1d067ec4-d303-49ae-a00d-9fa856b9f759"
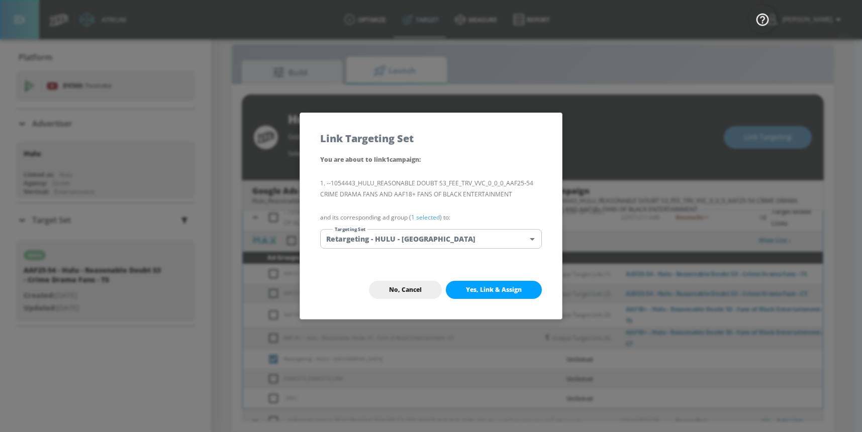
click at [474, 286] on span "Yes, Link & Assign" at bounding box center [494, 290] width 56 height 8
checkbox input "false"
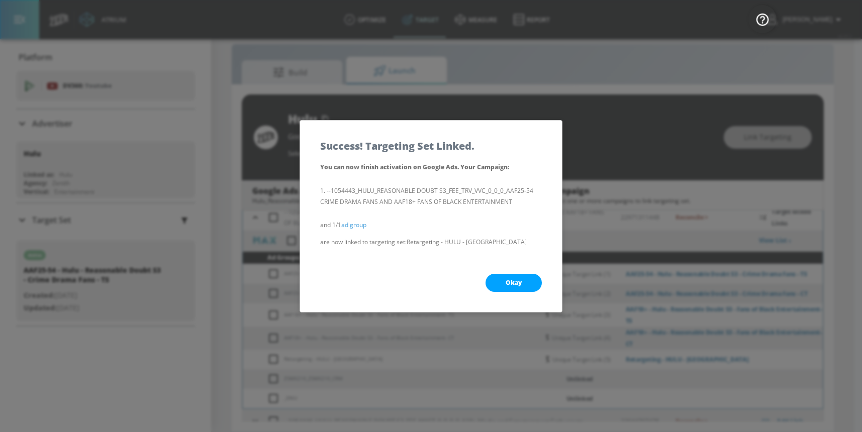
click at [493, 282] on button "Okay" at bounding box center [514, 283] width 56 height 18
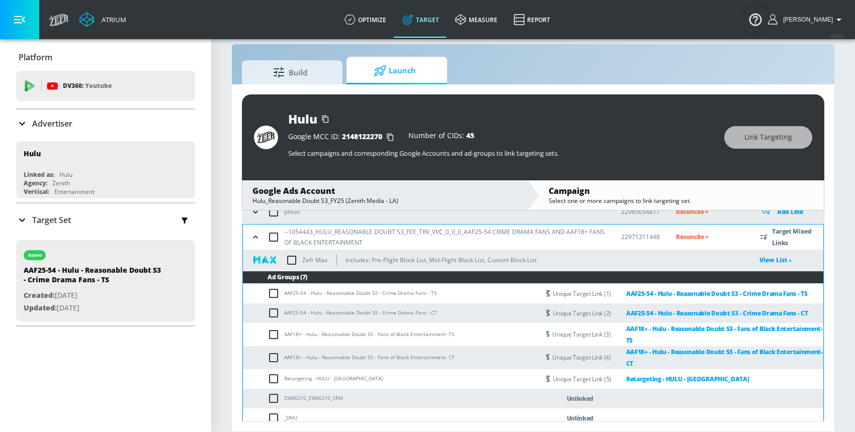
scroll to position [64, 0]
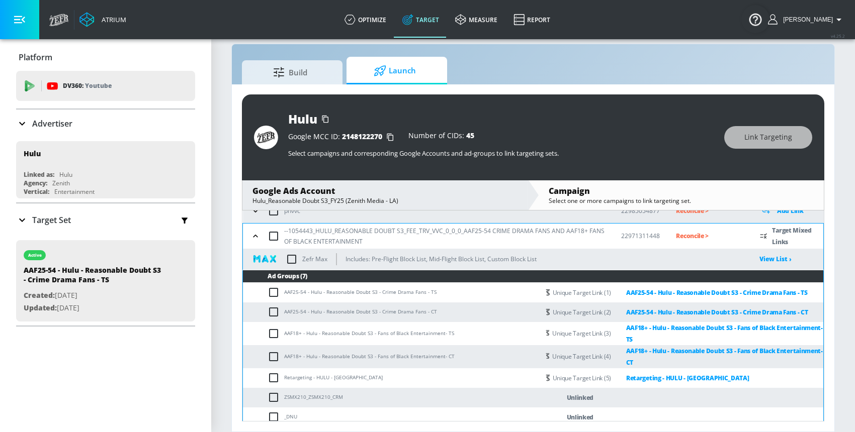
click at [290, 259] on input "checkbox" at bounding box center [291, 259] width 21 height 21
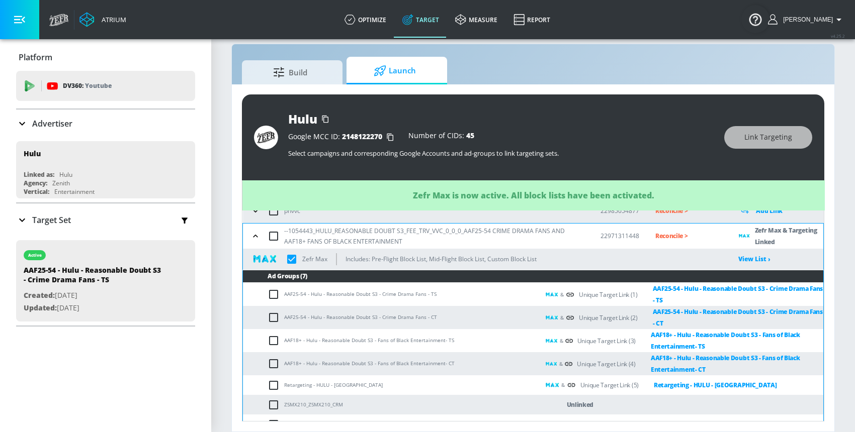
checkbox input "true"
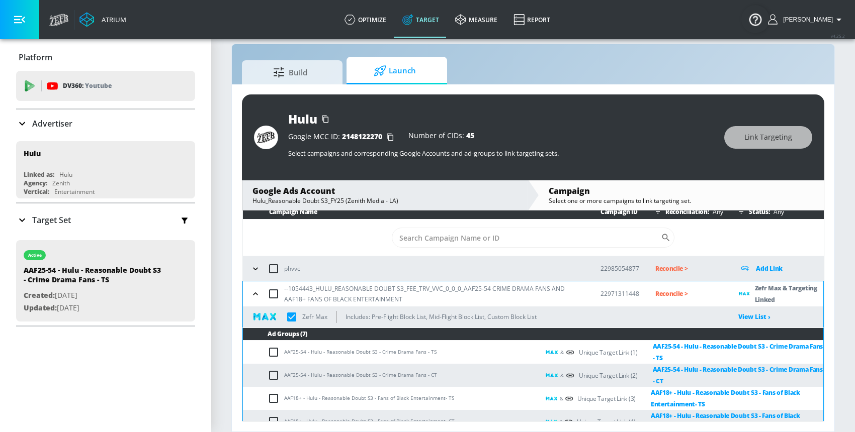
scroll to position [17, 0]
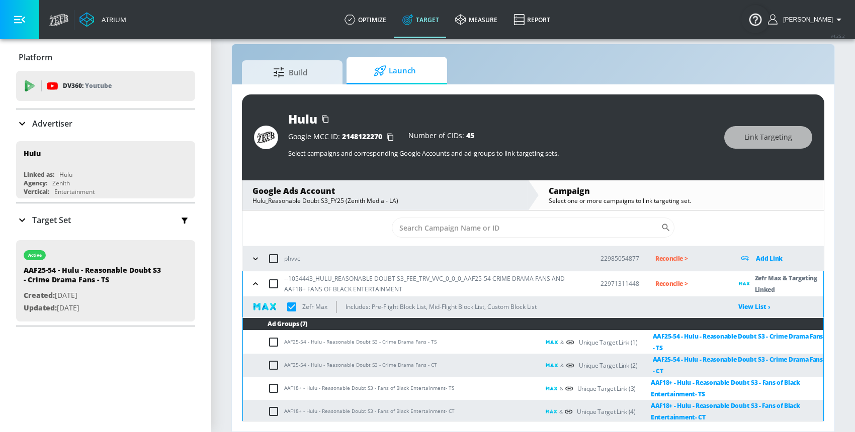
click at [255, 285] on icon "button" at bounding box center [255, 284] width 10 height 10
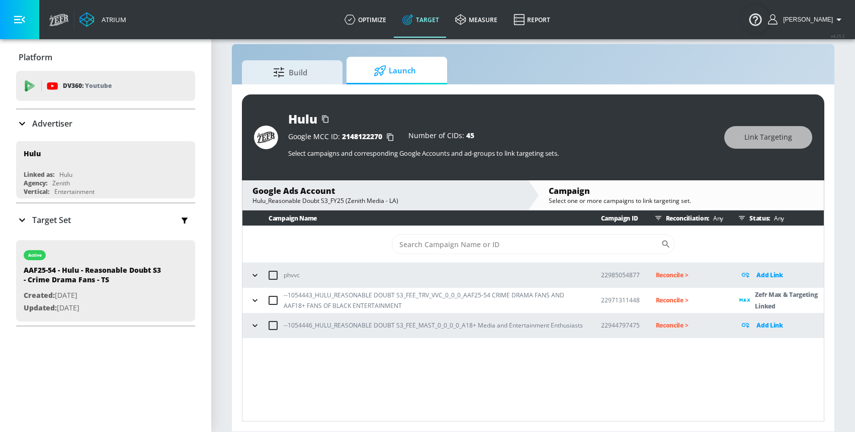
scroll to position [0, 0]
click at [682, 298] on p "Reconcile >" at bounding box center [690, 301] width 68 height 12
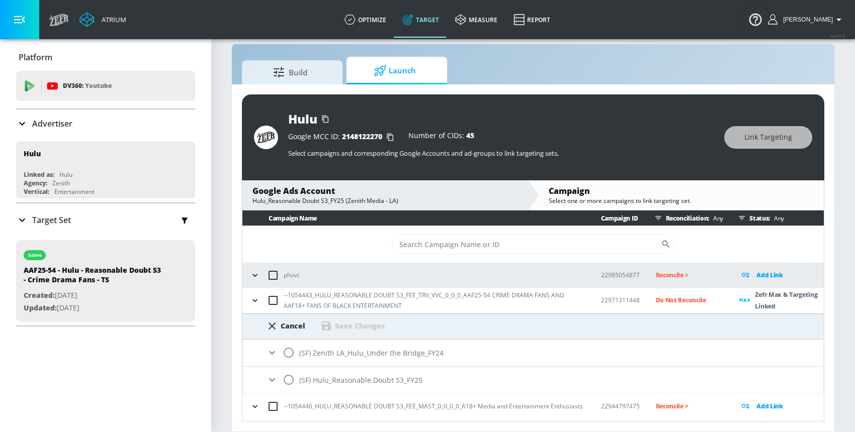
click at [287, 379] on input "radio" at bounding box center [288, 380] width 21 height 21
radio input "true"
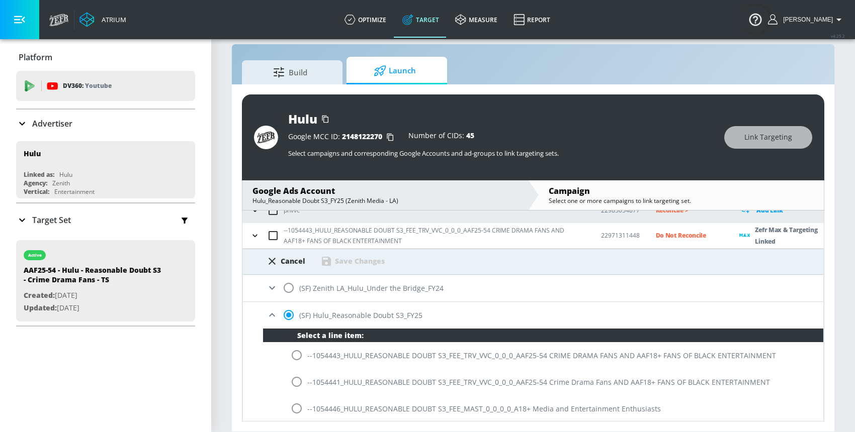
scroll to position [65, 0]
click at [296, 354] on input "radio" at bounding box center [296, 354] width 21 height 21
radio input "true"
click at [350, 261] on div "Save Changes" at bounding box center [360, 261] width 50 height 10
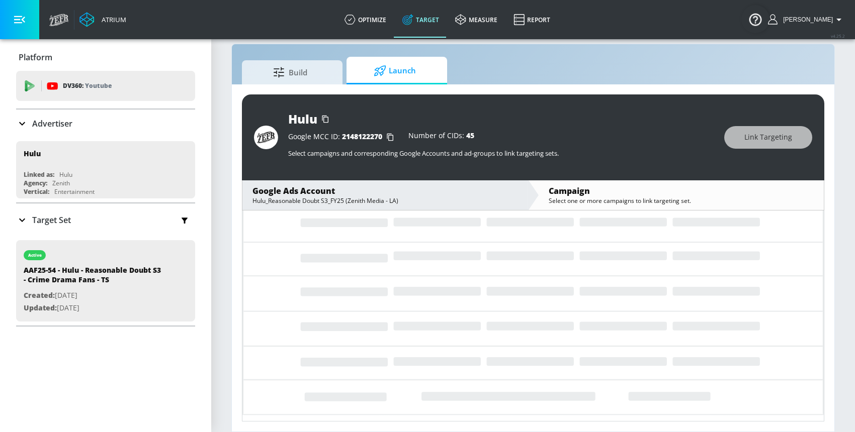
scroll to position [0, 0]
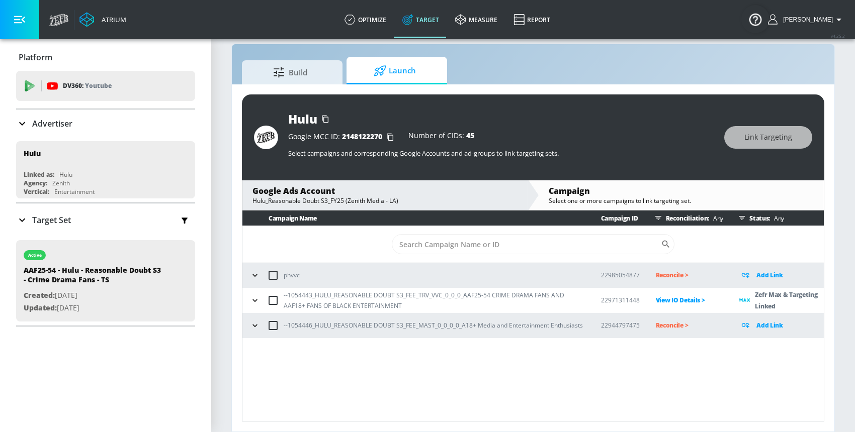
click at [667, 323] on p "Reconcile >" at bounding box center [690, 326] width 68 height 12
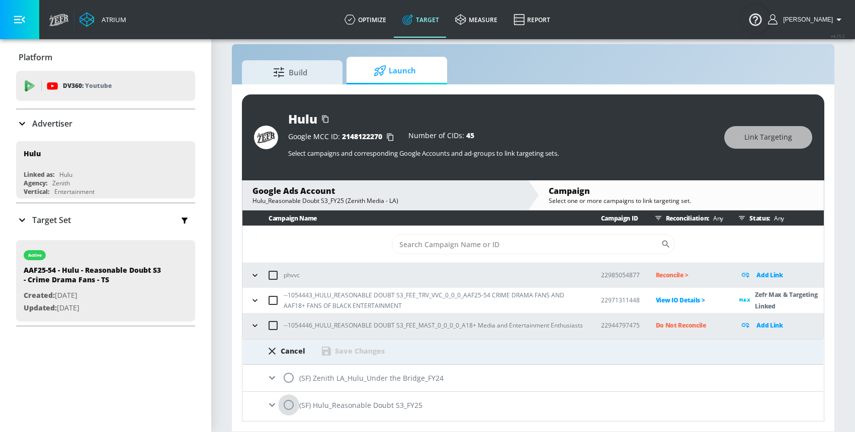
drag, startPoint x: 288, startPoint y: 403, endPoint x: 310, endPoint y: 369, distance: 40.7
click at [288, 403] on input "radio" at bounding box center [288, 405] width 21 height 21
radio input "true"
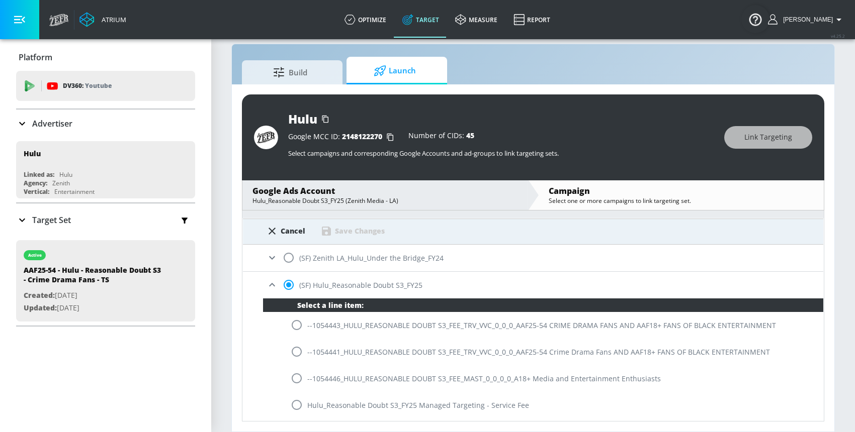
scroll to position [123, 0]
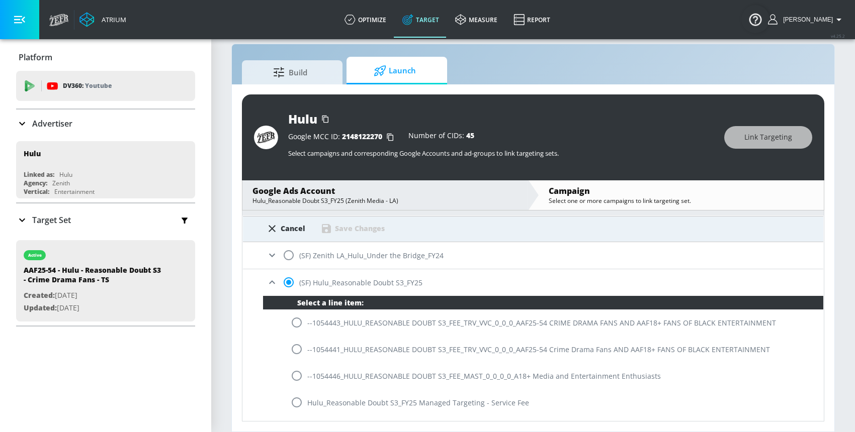
click at [298, 376] on input "radio" at bounding box center [296, 376] width 21 height 21
radio input "true"
click at [352, 228] on div "Save Changes" at bounding box center [360, 229] width 50 height 10
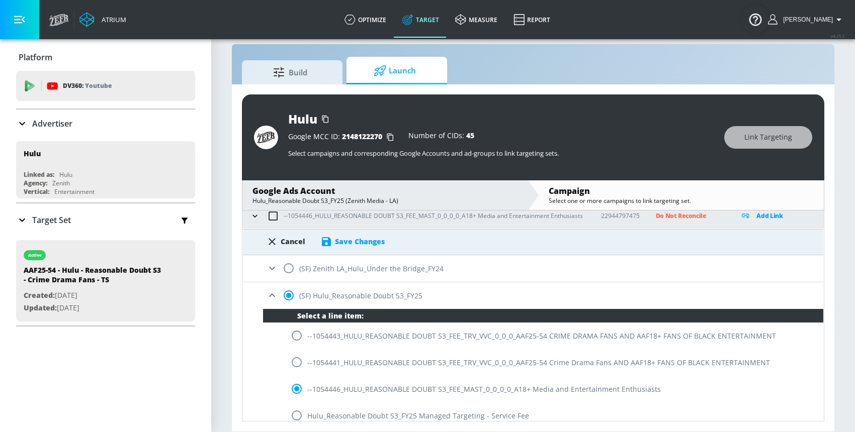
scroll to position [109, 0]
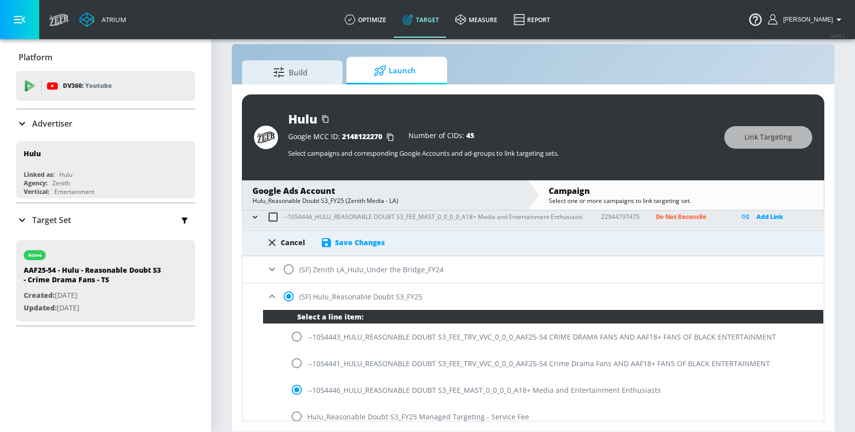
click at [269, 296] on icon at bounding box center [272, 297] width 12 height 12
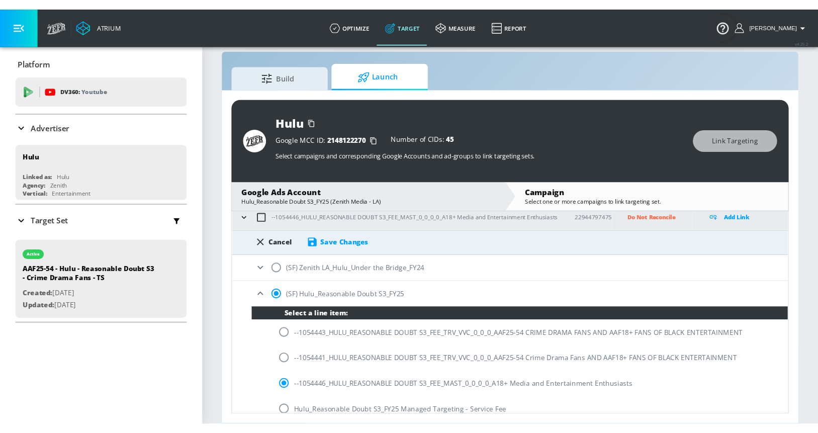
scroll to position [0, 0]
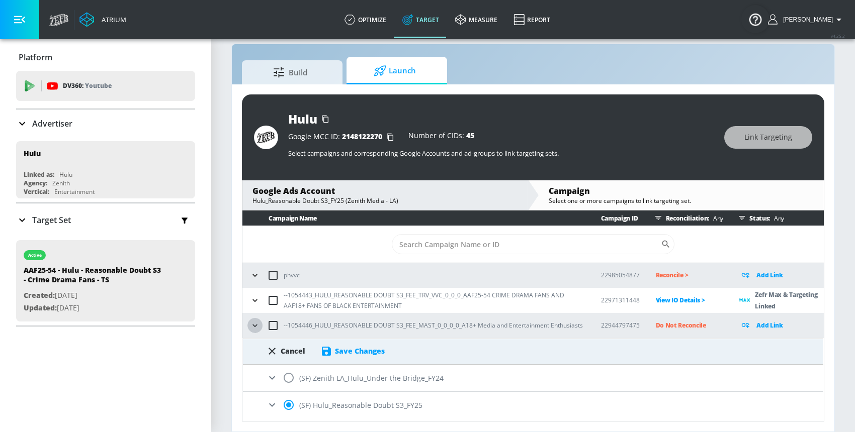
click at [253, 323] on icon "button" at bounding box center [255, 326] width 10 height 10
click at [254, 324] on icon "button" at bounding box center [255, 326] width 10 height 10
click at [284, 348] on div "Cancel" at bounding box center [293, 351] width 25 height 10
radio input "false"
click at [665, 326] on p "Do Not Reconcile" at bounding box center [690, 326] width 68 height 12
